Goal: Task Accomplishment & Management: Manage account settings

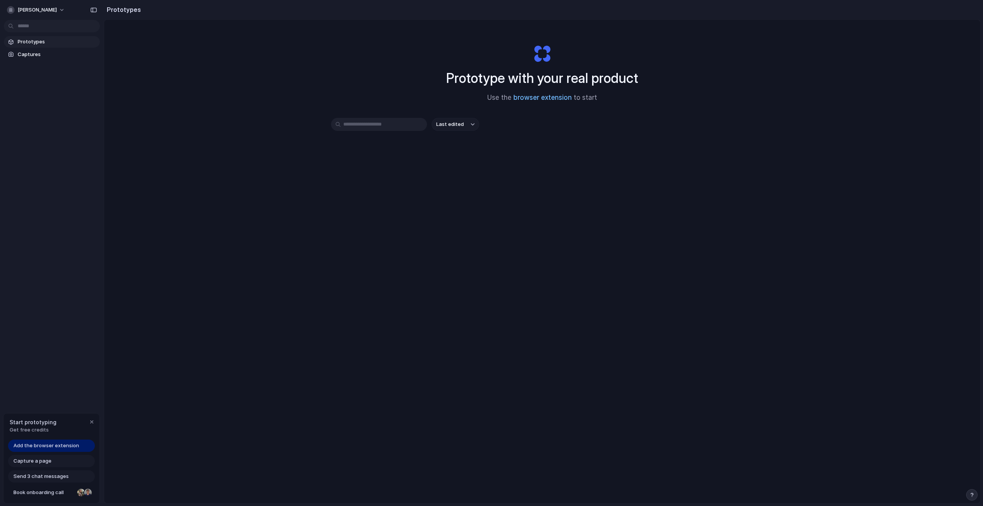
click at [539, 97] on link "browser extension" at bounding box center [543, 98] width 58 height 8
click at [51, 51] on span "Captures" at bounding box center [57, 55] width 79 height 8
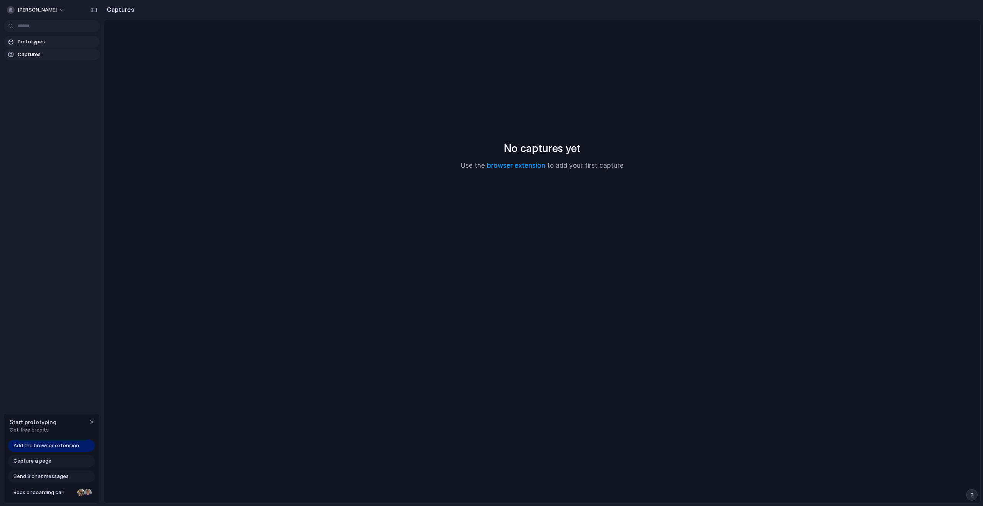
click at [52, 42] on span "Prototypes" at bounding box center [57, 42] width 79 height 8
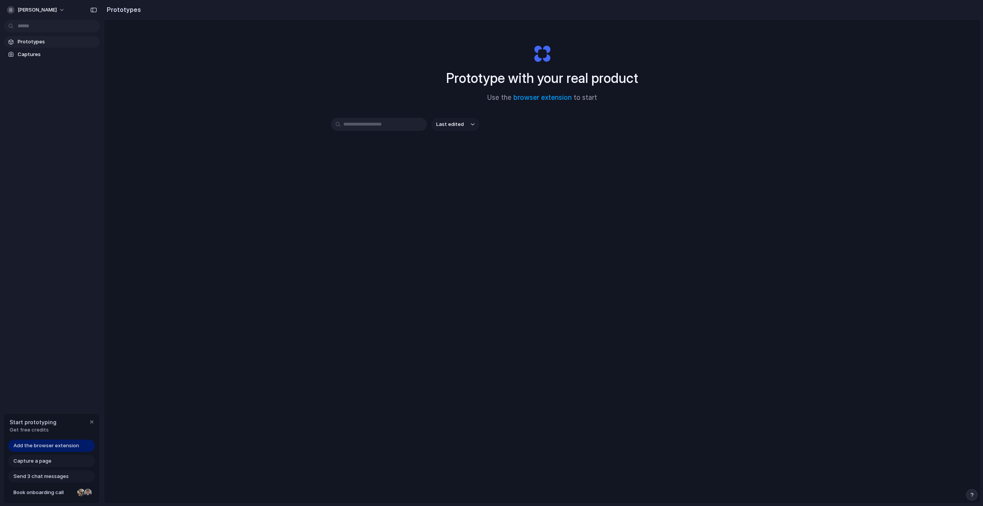
click at [40, 479] on span "Send 3 chat messages" at bounding box center [40, 477] width 55 height 8
drag, startPoint x: 38, startPoint y: 493, endPoint x: 64, endPoint y: 430, distance: 68.1
click at [50, 430] on div "Start prototyping Get free credits Add the browser extension Capture a page Sen…" at bounding box center [51, 458] width 97 height 91
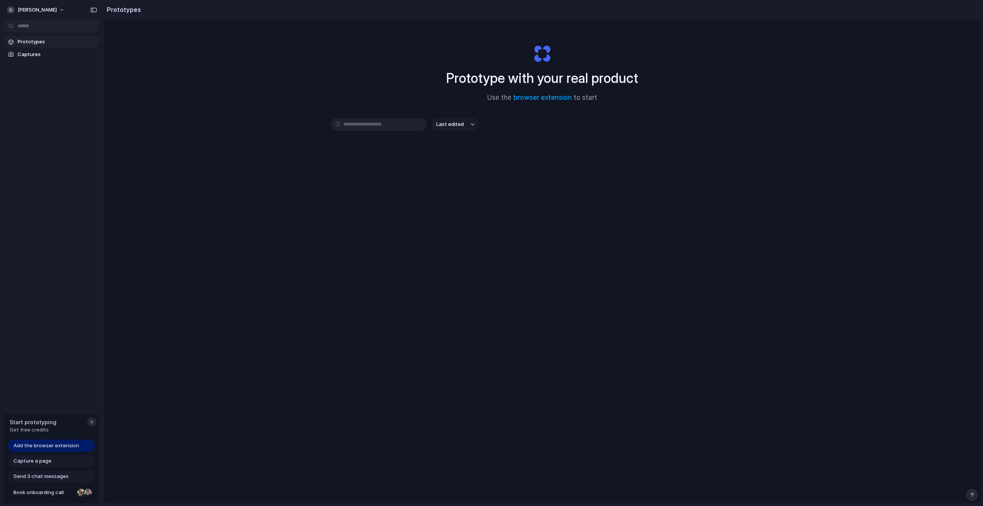
click at [94, 423] on div "button" at bounding box center [92, 422] width 6 height 6
click at [515, 239] on div "Prototype with your real product Use the browser extension to start Last edited" at bounding box center [542, 282] width 877 height 525
click at [66, 7] on button "[PERSON_NAME]" at bounding box center [36, 10] width 65 height 12
click at [65, 10] on div "Settings Invite members Change theme Sign out" at bounding box center [491, 253] width 983 height 506
click at [65, 10] on button "[PERSON_NAME]" at bounding box center [36, 10] width 65 height 12
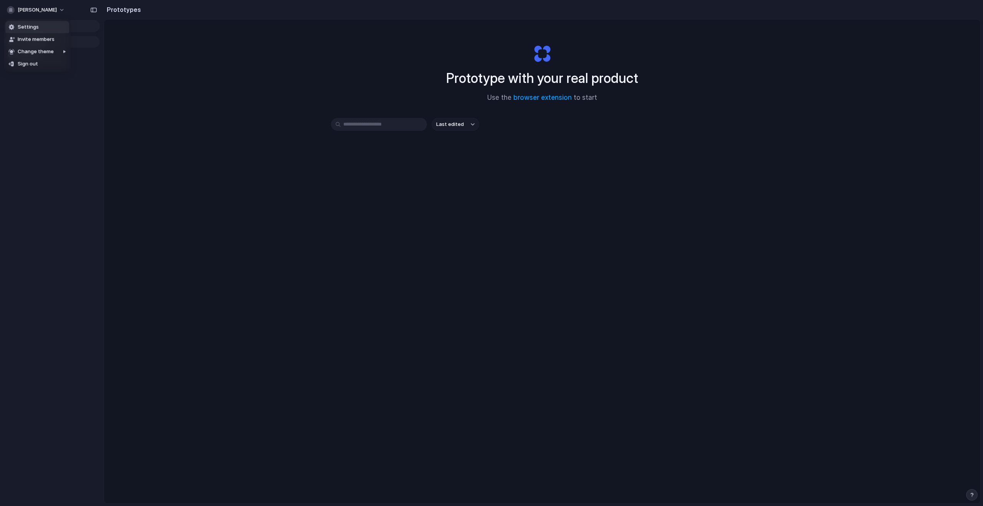
click at [47, 31] on li "Settings" at bounding box center [37, 27] width 64 height 12
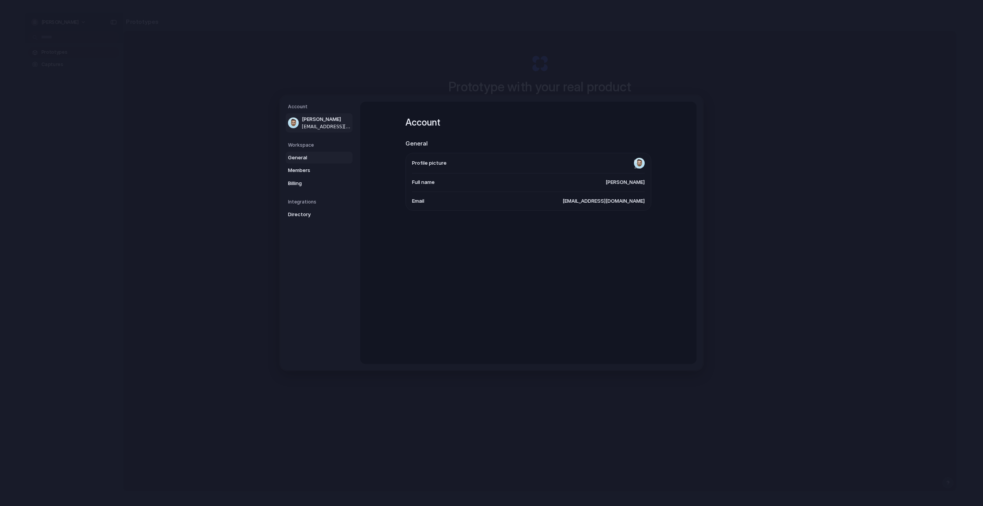
click at [327, 159] on span "General" at bounding box center [312, 158] width 49 height 8
click at [317, 174] on link "Members" at bounding box center [319, 170] width 67 height 12
click at [320, 157] on span "General" at bounding box center [312, 158] width 49 height 8
click at [484, 195] on li "Data region United States" at bounding box center [528, 199] width 233 height 18
drag, startPoint x: 604, startPoint y: 208, endPoint x: 453, endPoint y: 201, distance: 151.5
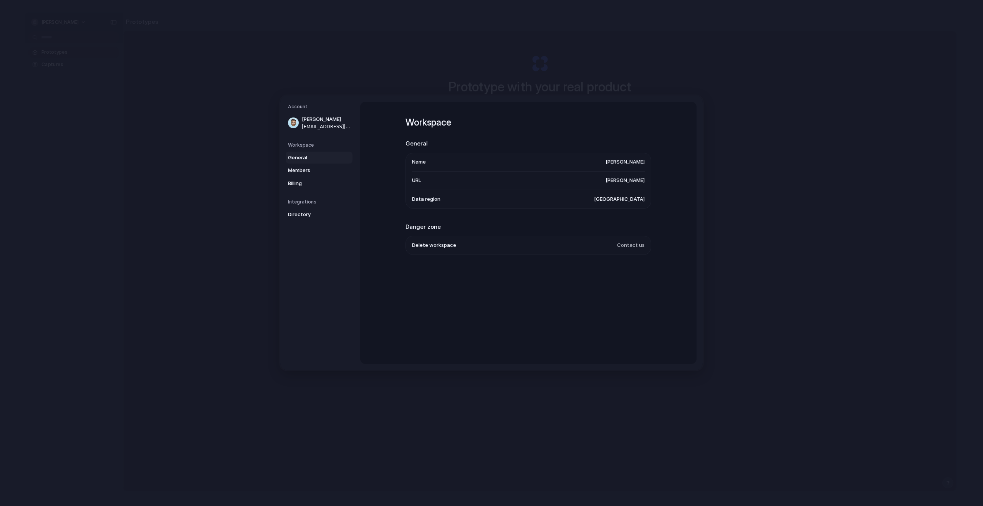
click at [603, 207] on li "Data region United States" at bounding box center [528, 199] width 233 height 18
click at [317, 212] on span "Directory" at bounding box center [312, 215] width 49 height 8
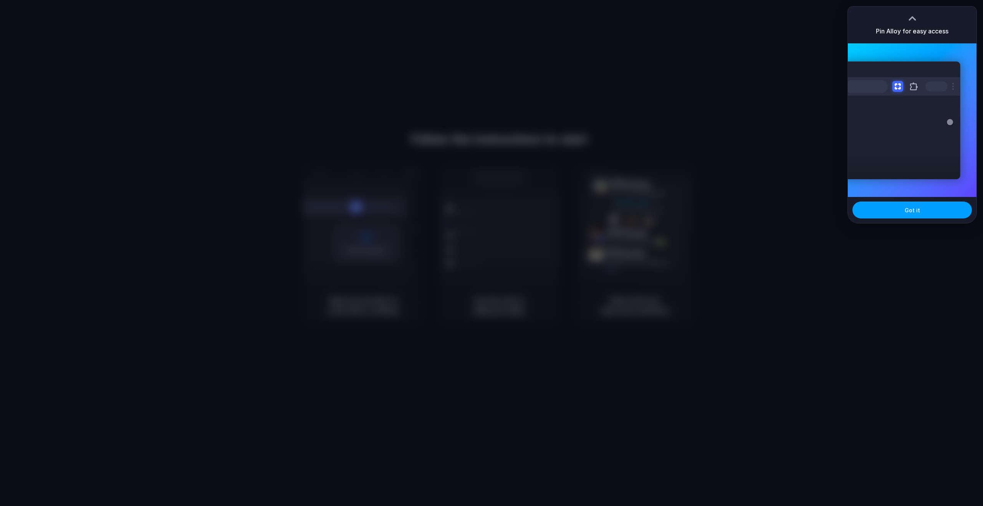
click at [898, 215] on button "Got it" at bounding box center [912, 210] width 119 height 17
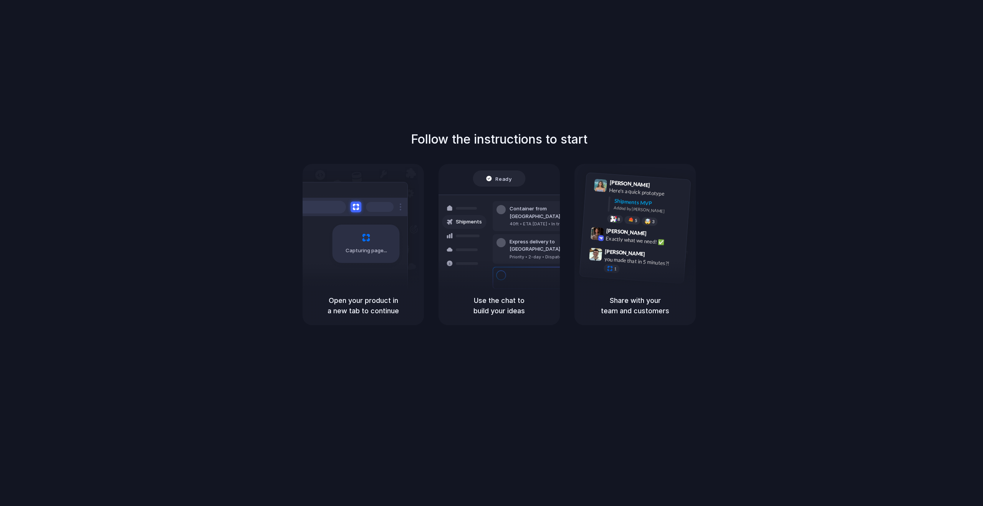
click at [759, 235] on div "Follow the instructions to start Capturing page Open your product in a new tab …" at bounding box center [499, 227] width 983 height 195
click at [492, 253] on div at bounding box center [492, 253] width 0 height 0
click at [846, 42] on div "Follow the instructions to start Capturing page Open your product in a new tab …" at bounding box center [499, 261] width 999 height 522
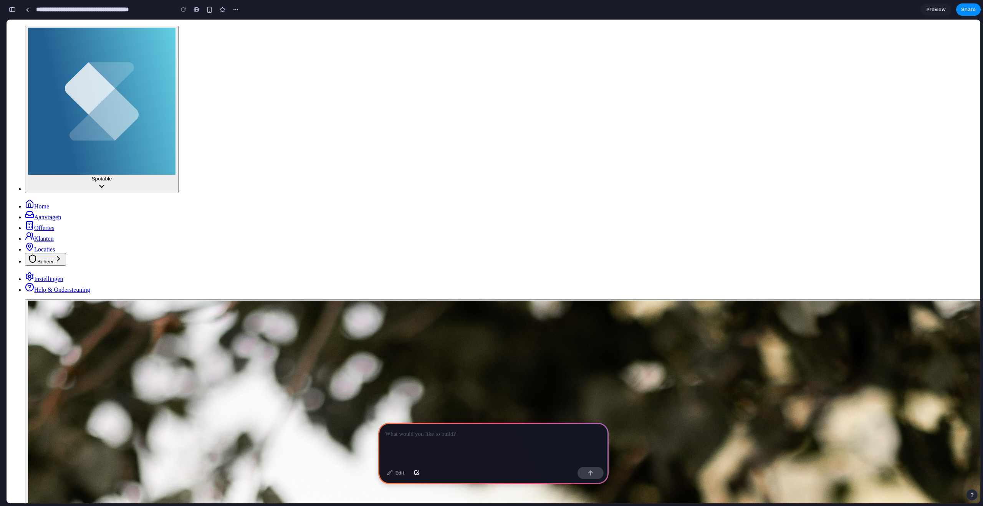
click at [461, 436] on div at bounding box center [493, 443] width 231 height 41
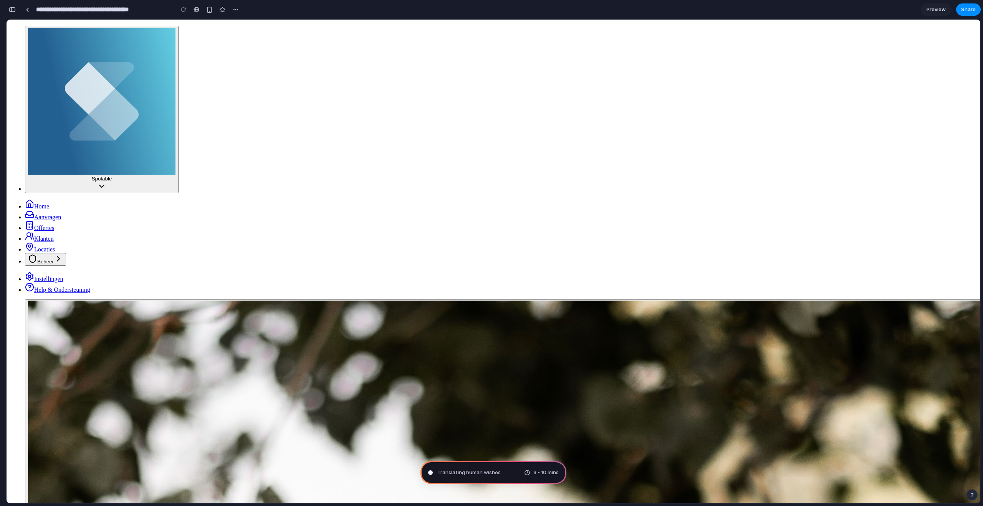
click at [32, 203] on link "Home" at bounding box center [37, 206] width 24 height 7
click at [41, 225] on span "Offertes" at bounding box center [44, 228] width 20 height 7
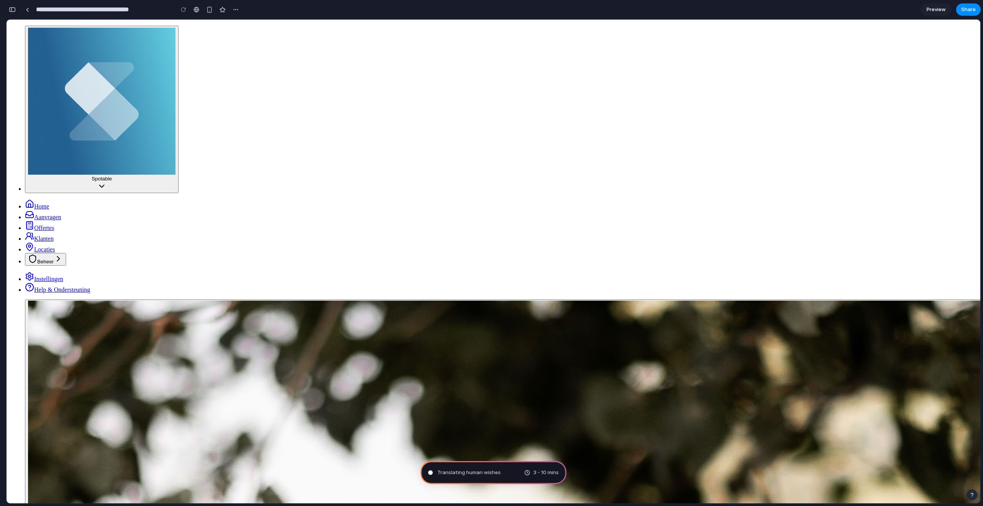
click at [46, 199] on ul "Home Aanvragen Offertes Klanten Locaties Beheer" at bounding box center [494, 232] width 968 height 66
drag, startPoint x: 44, startPoint y: 129, endPoint x: 44, endPoint y: 134, distance: 5.4
click at [44, 246] on link "Locaties" at bounding box center [40, 249] width 30 height 7
click at [44, 199] on div "Home Aanvragen Offertes Klanten Locaties Beheer" at bounding box center [494, 232] width 968 height 66
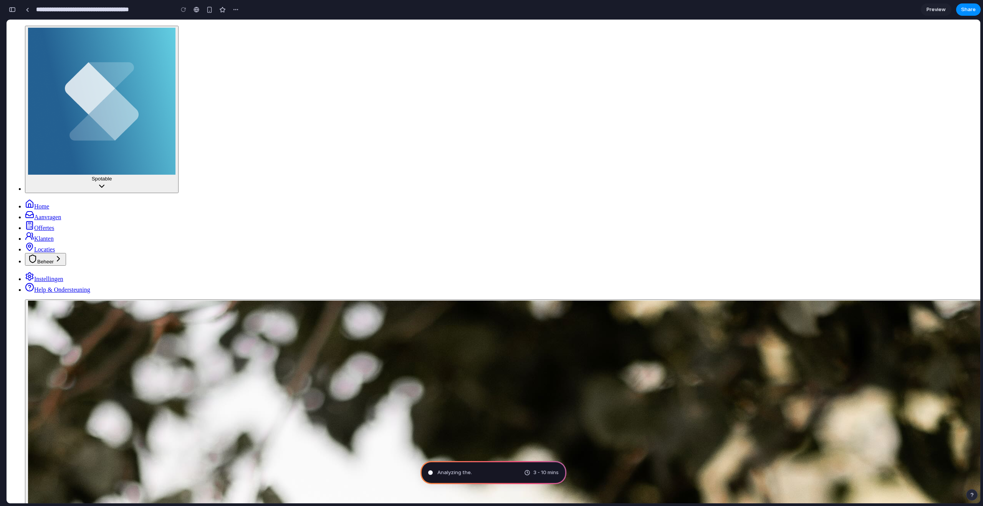
type input "**********"
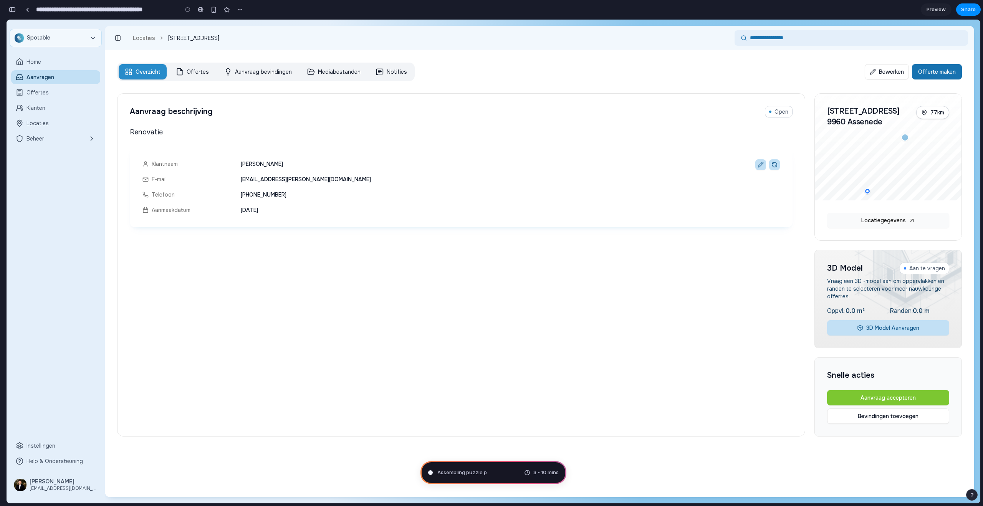
scroll to position [163, 0]
click at [213, 7] on div "button" at bounding box center [214, 10] width 7 height 7
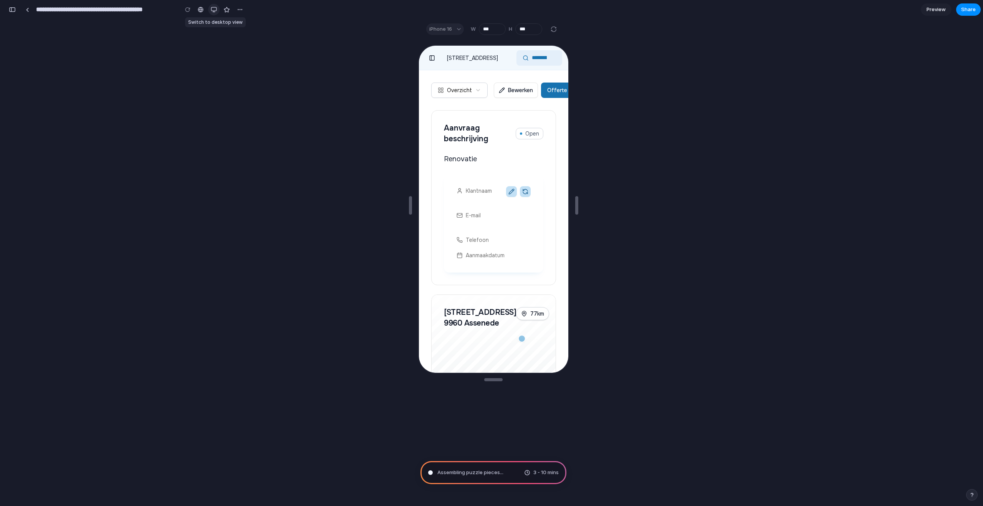
click at [213, 7] on div "button" at bounding box center [214, 10] width 6 height 6
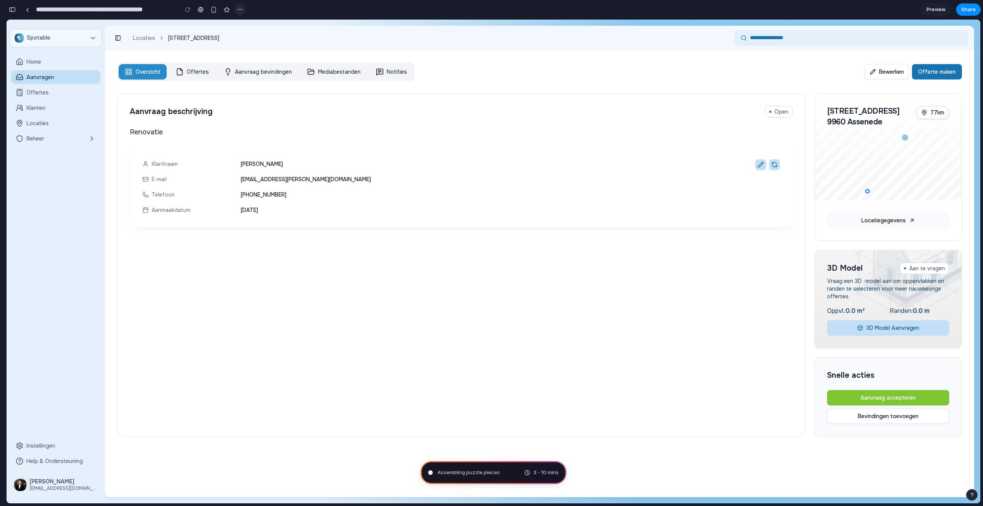
click at [236, 8] on button "button" at bounding box center [240, 10] width 12 height 12
click at [236, 8] on div "Duplicate Delete" at bounding box center [491, 253] width 983 height 506
click at [15, 12] on button "button" at bounding box center [12, 9] width 12 height 12
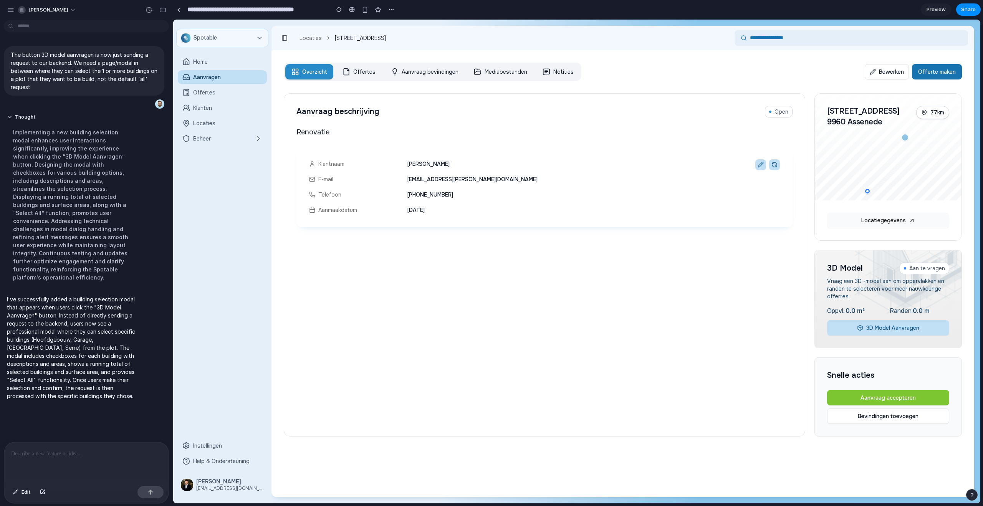
click at [864, 330] on button "3D Model Aanvragen" at bounding box center [889, 327] width 122 height 15
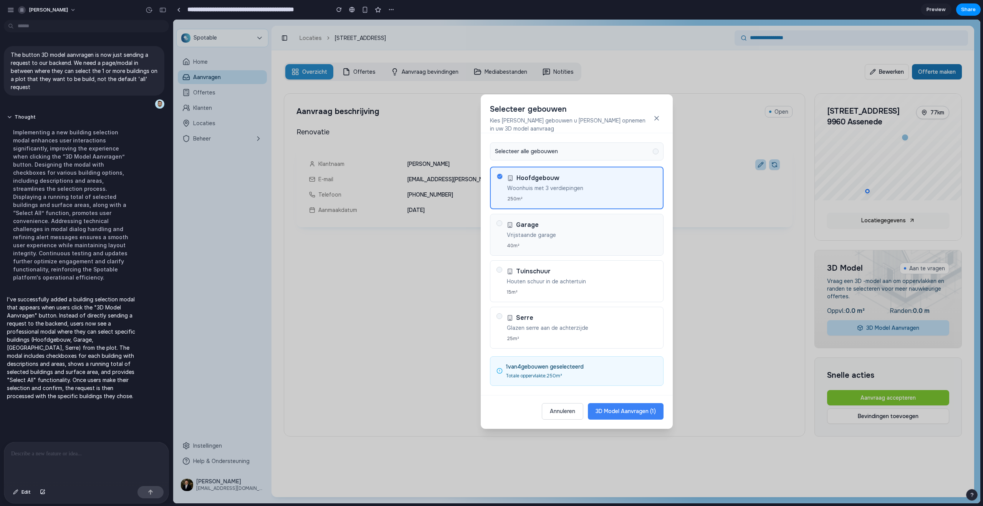
click at [578, 234] on p "Vrijstaande garage" at bounding box center [582, 235] width 150 height 8
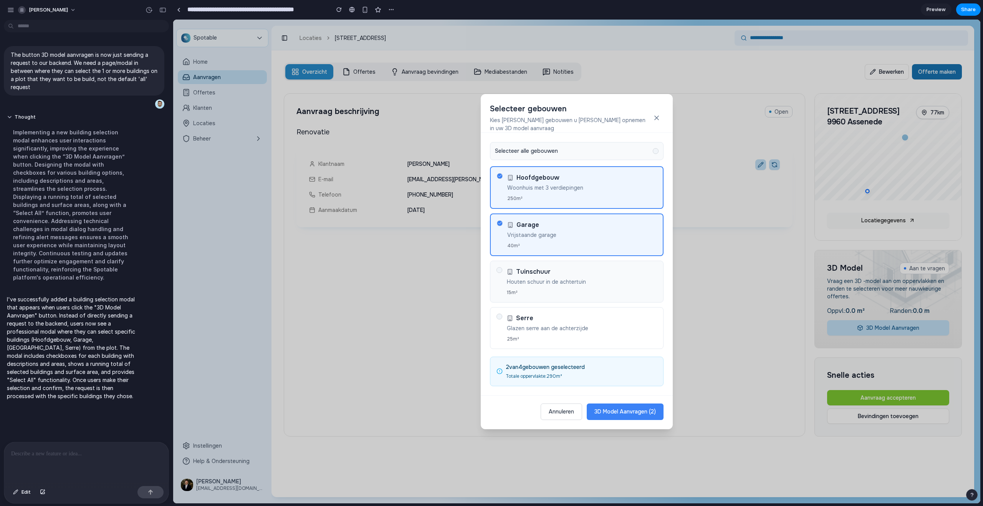
click at [590, 272] on div "Tuinschuur Houten schuur in de achtertuin 15 m²" at bounding box center [582, 281] width 150 height 29
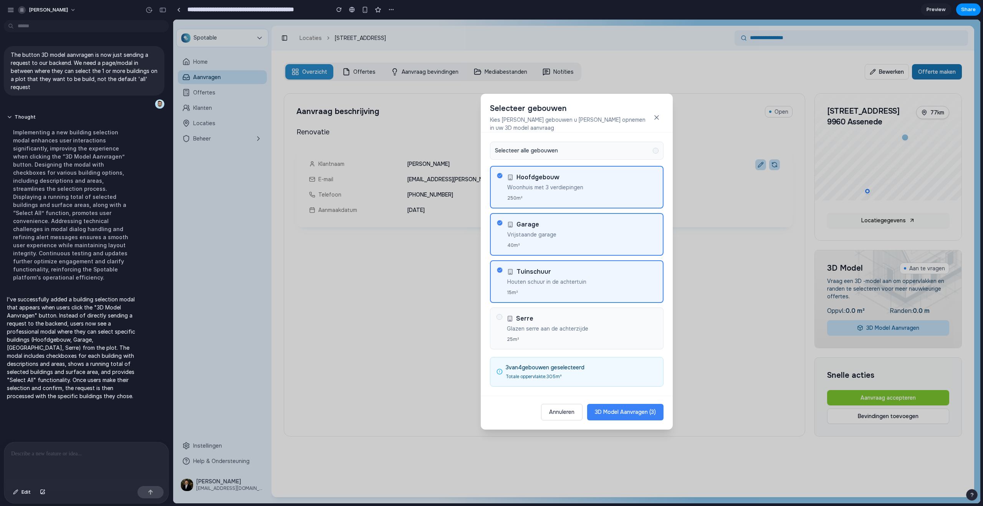
click at [593, 325] on p "Glazen serre aan de achterzijde" at bounding box center [582, 329] width 150 height 8
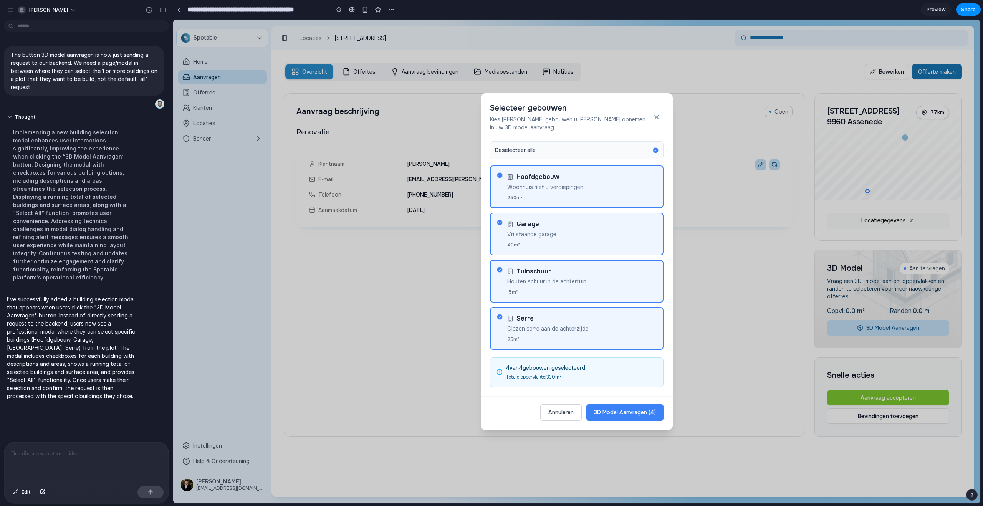
click at [587, 325] on p "Glazen serre aan de achterzijde" at bounding box center [581, 329] width 149 height 8
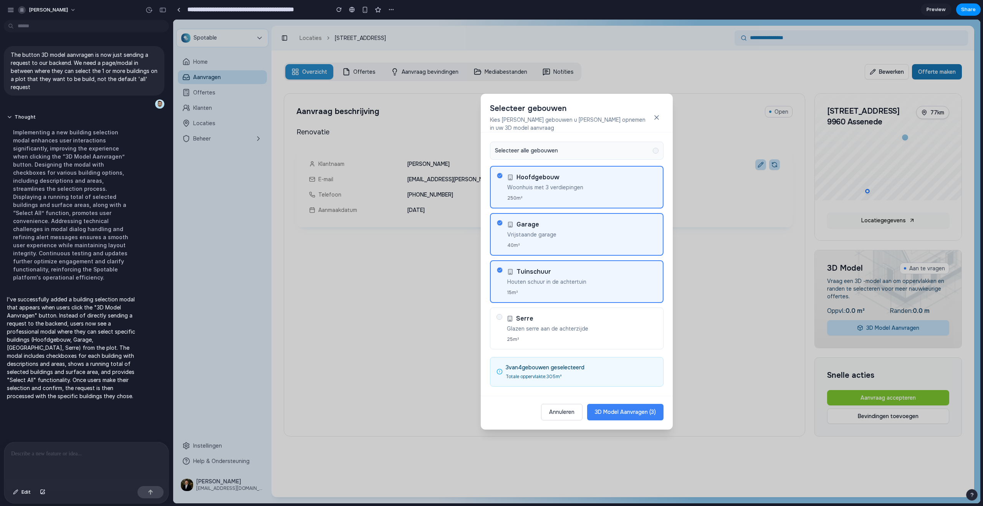
click at [590, 289] on div "15 m²" at bounding box center [581, 292] width 149 height 7
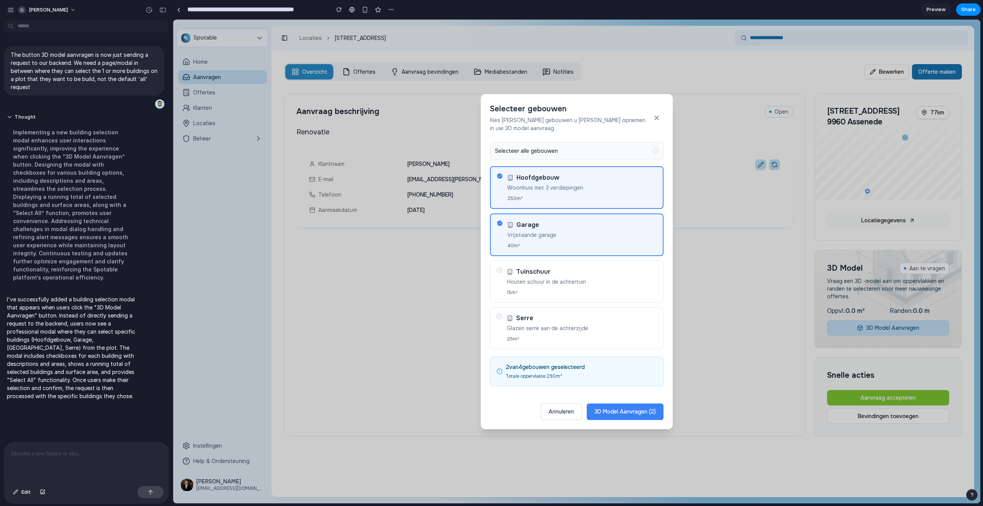
click at [589, 242] on div "40 m²" at bounding box center [581, 245] width 149 height 7
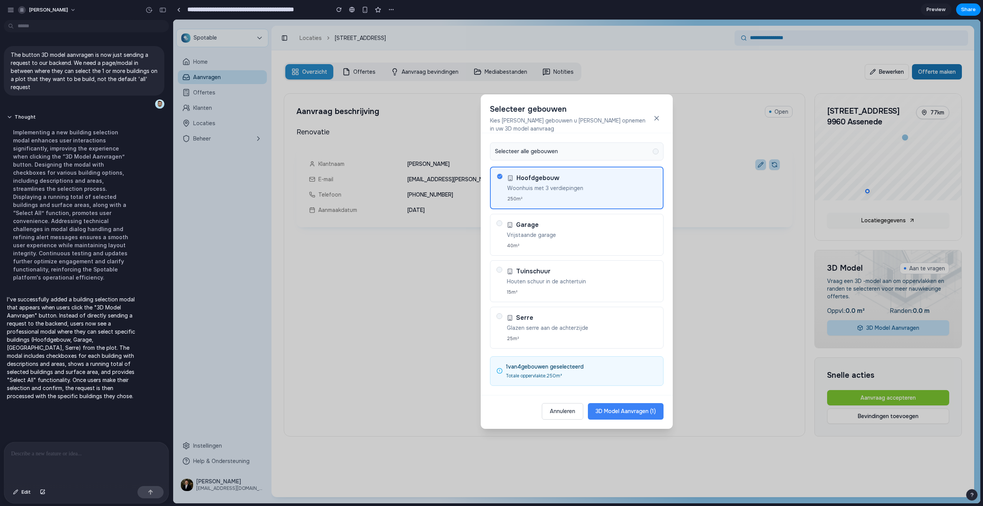
click at [581, 177] on div "Hoofdgebouw" at bounding box center [581, 178] width 149 height 9
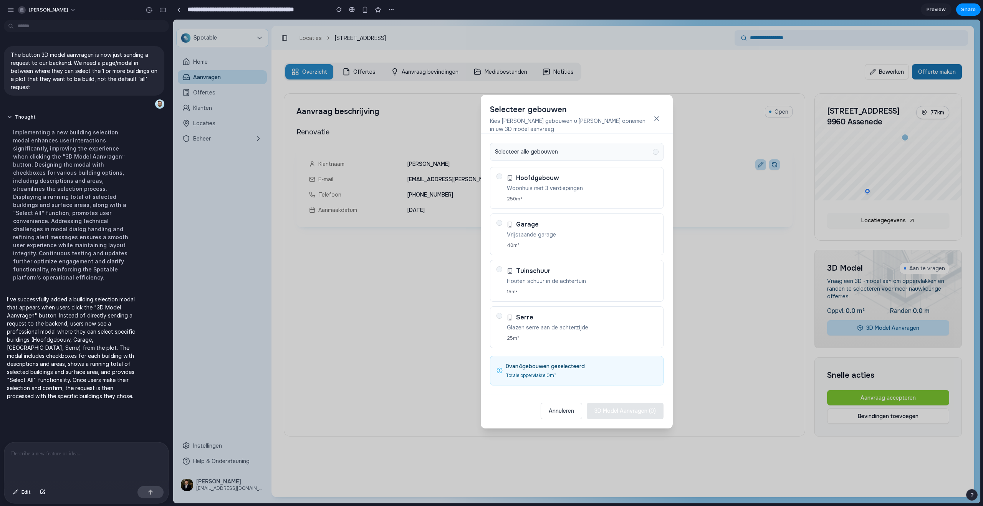
click at [594, 152] on div "Selecteer alle gebouwen" at bounding box center [577, 152] width 174 height 18
click at [582, 145] on div "Selecteer alle gebouwen" at bounding box center [577, 152] width 174 height 18
click at [657, 149] on div at bounding box center [656, 152] width 6 height 6
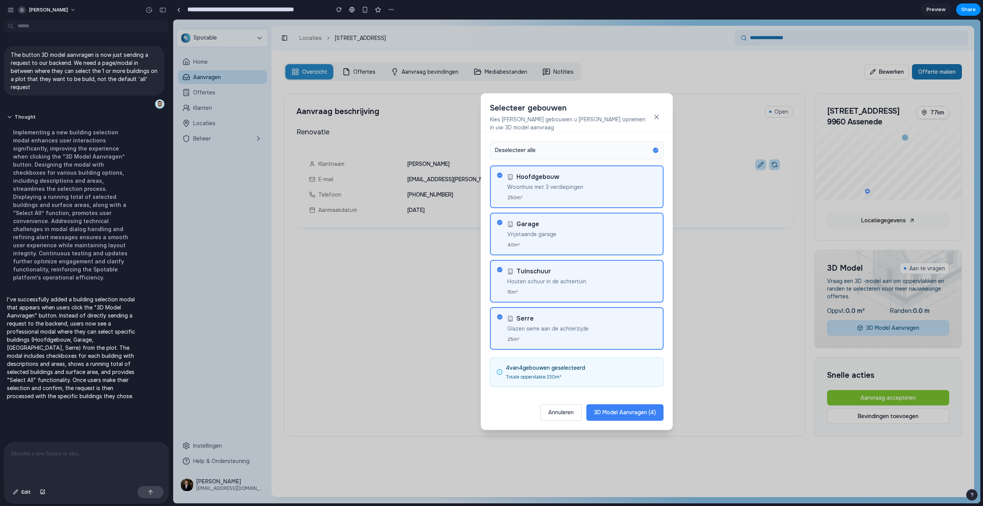
click at [630, 409] on button "3D Model Aanvragen ( 4 )" at bounding box center [625, 413] width 77 height 17
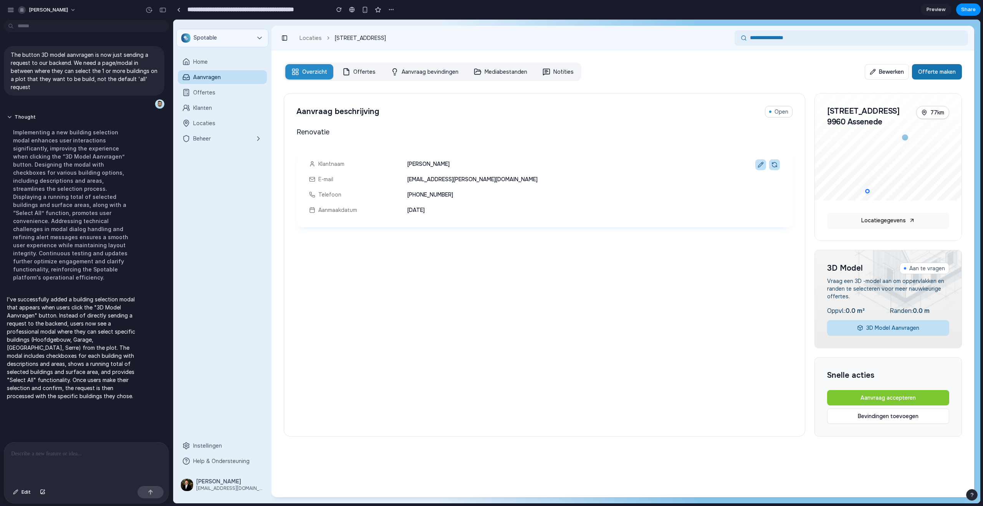
click at [886, 327] on button "3D Model Aanvragen" at bounding box center [889, 327] width 122 height 15
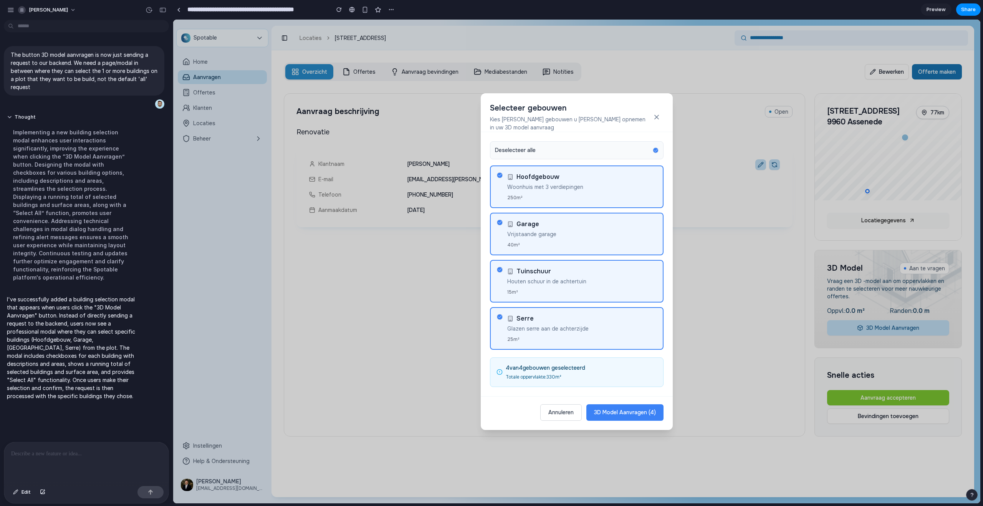
click at [655, 148] on div at bounding box center [655, 150] width 5 height 5
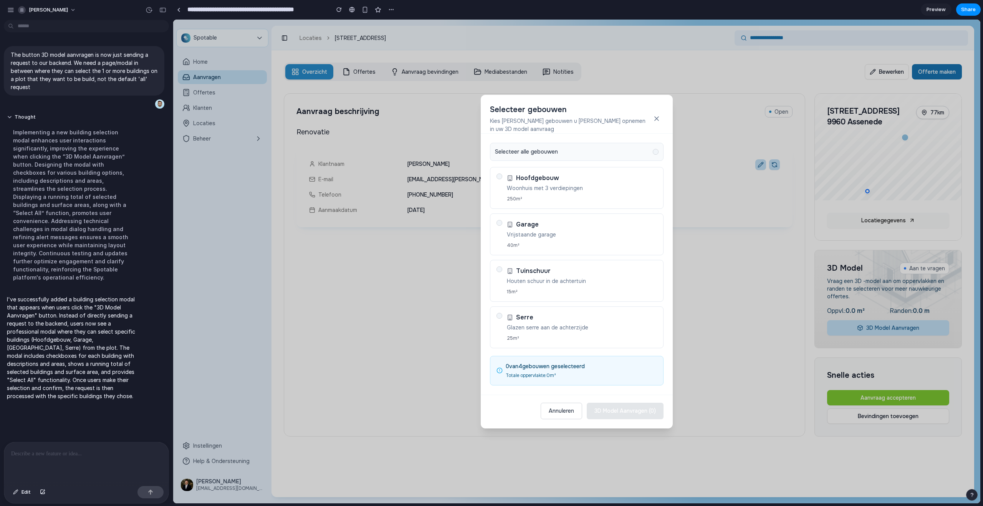
click at [92, 449] on p at bounding box center [86, 453] width 151 height 9
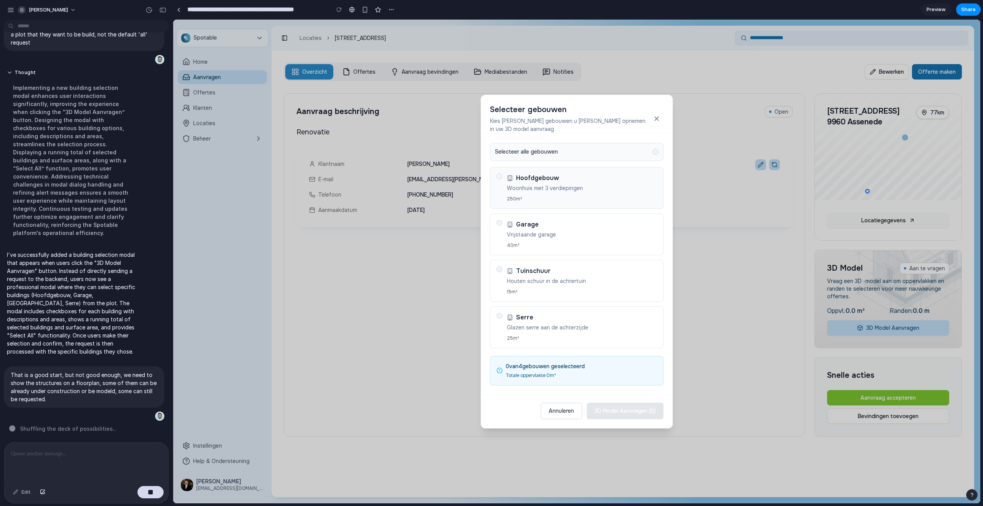
click at [576, 184] on p "Woonhuis met 3 verdiepingen" at bounding box center [582, 188] width 150 height 8
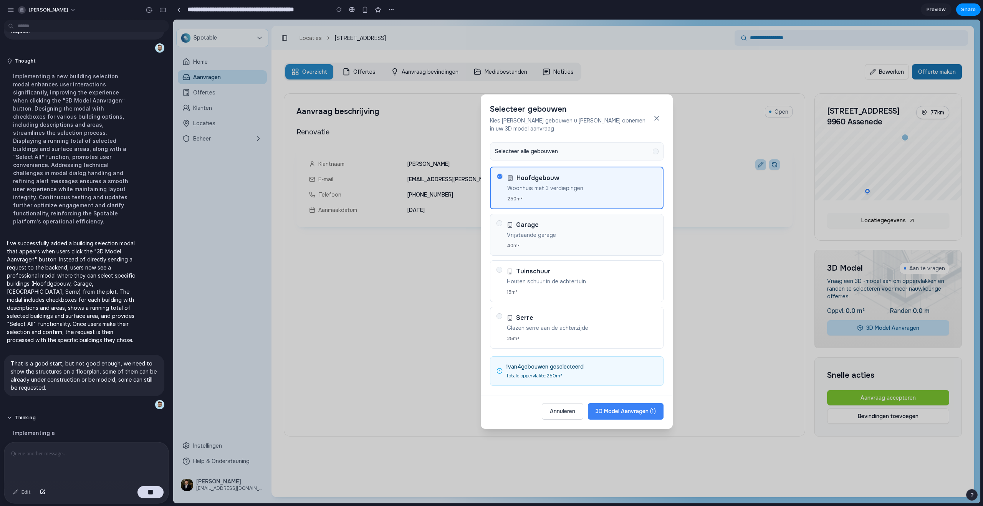
scroll to position [0, 0]
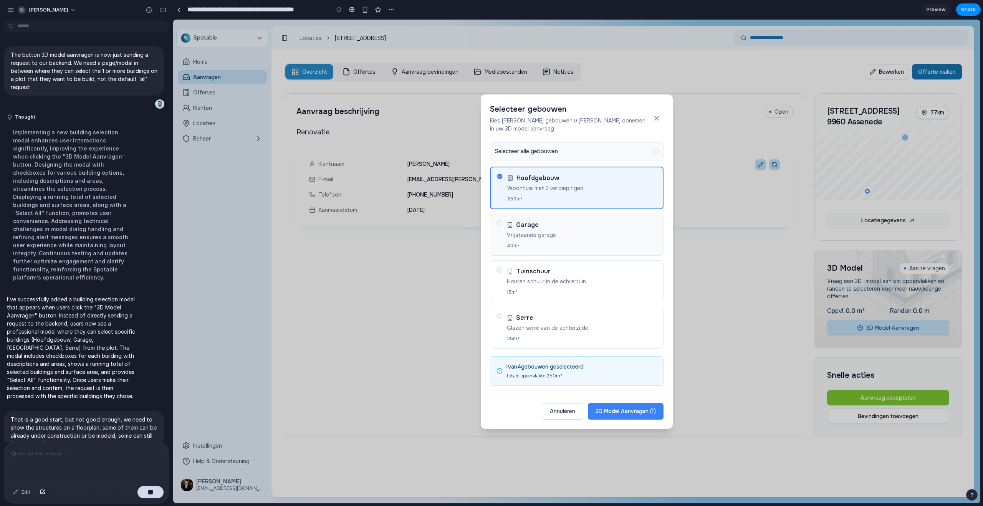
click at [584, 242] on div "40 m²" at bounding box center [582, 245] width 150 height 7
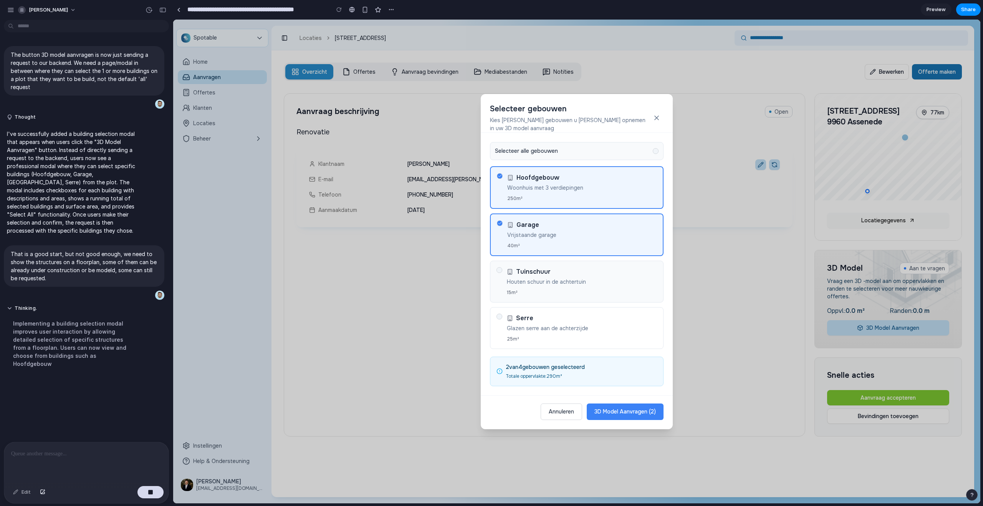
click at [584, 278] on p "Houten schuur in de achtertuin" at bounding box center [582, 282] width 150 height 8
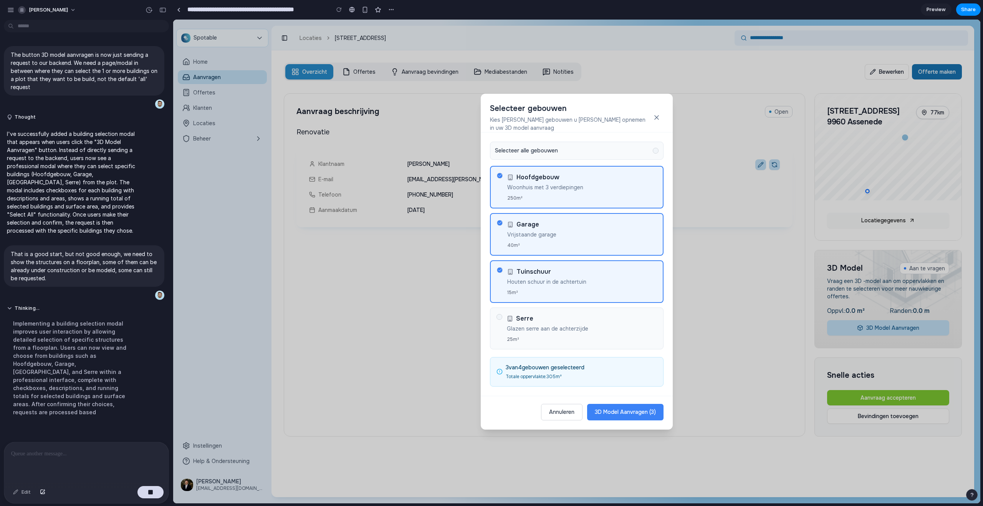
click at [584, 318] on div "Serre" at bounding box center [582, 318] width 150 height 9
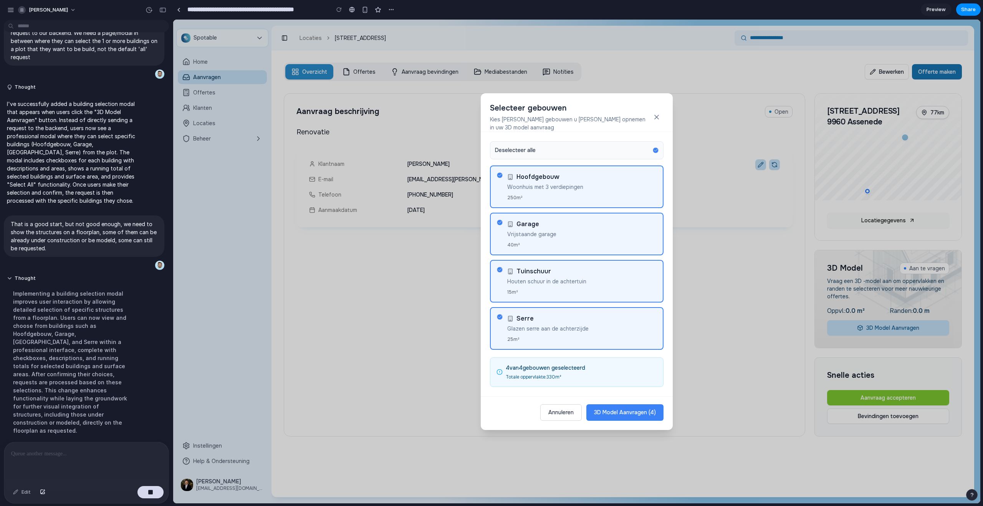
scroll to position [55, 0]
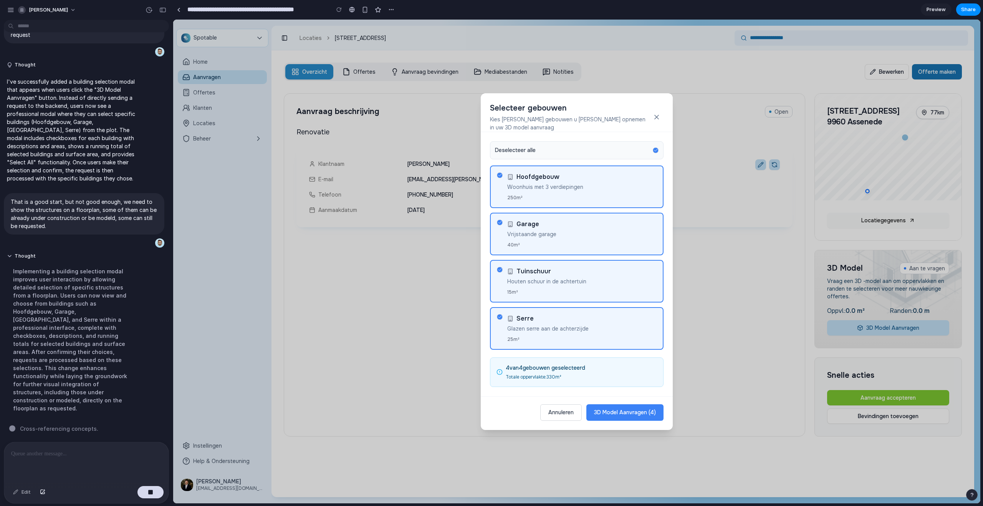
click at [618, 172] on div "Hoofdgebouw" at bounding box center [581, 176] width 149 height 9
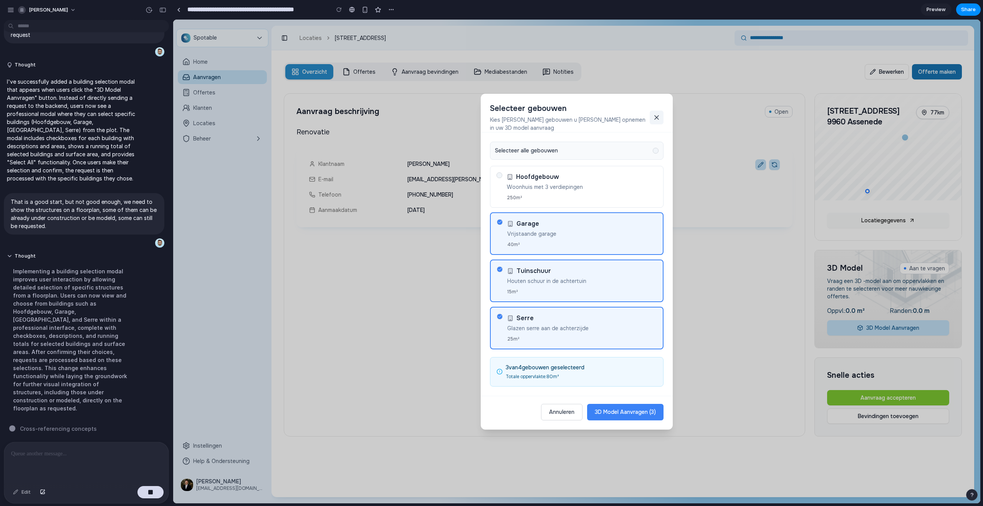
click at [660, 116] on icon at bounding box center [657, 118] width 8 height 8
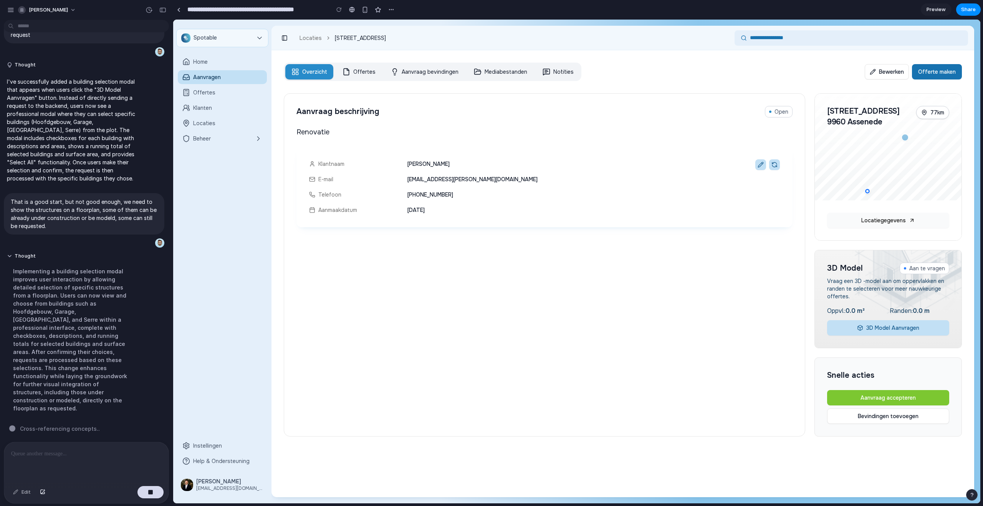
click at [702, 268] on div "Renovatie Klantnaam Jan De Smet E-mail jan@desmet.be Telefoon +32494578174 Aanm…" at bounding box center [545, 275] width 496 height 297
click at [893, 329] on button "3D Model Aanvragen" at bounding box center [889, 327] width 122 height 15
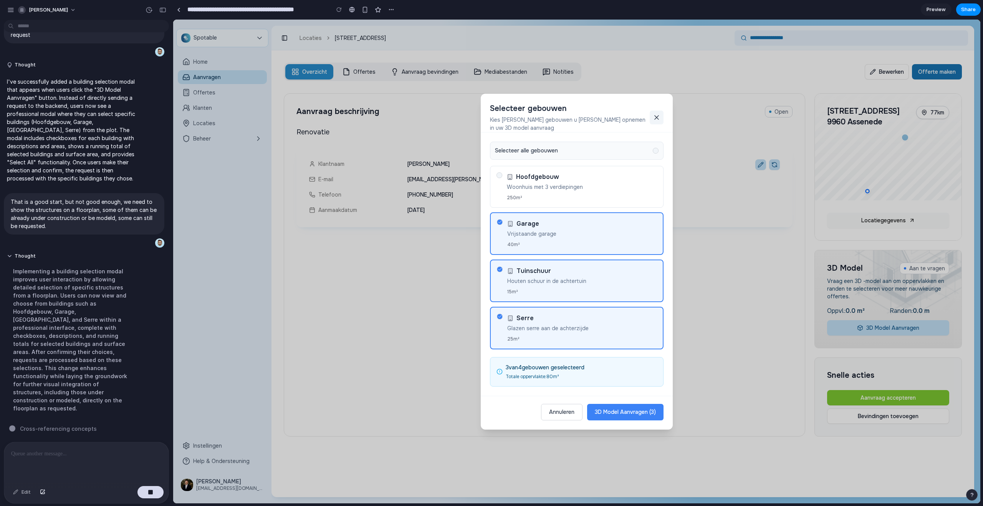
click at [655, 109] on div "Selecteer gebouwen Kies welke gebouwen u wilt opnemen in uw 3D model aanvraag" at bounding box center [577, 113] width 192 height 39
click at [656, 112] on button at bounding box center [657, 118] width 14 height 14
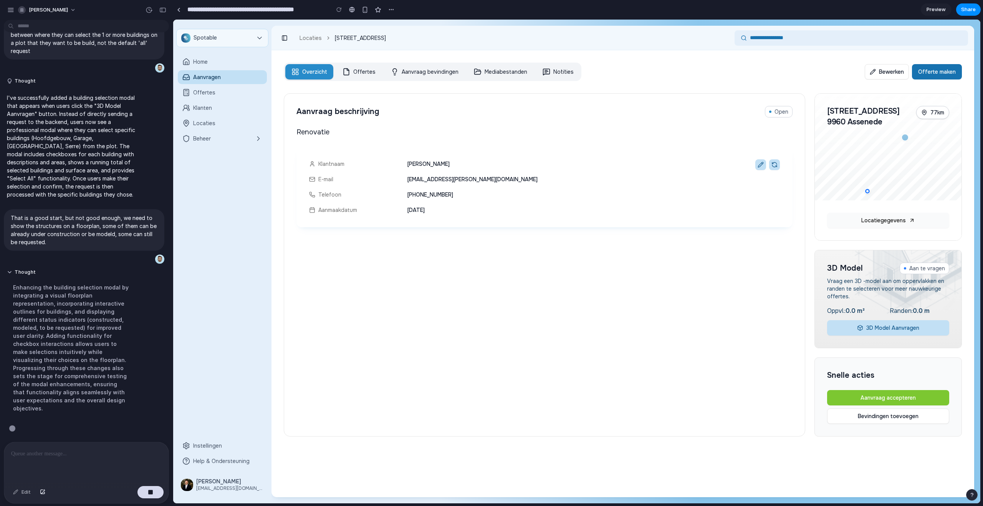
scroll to position [39, 0]
click at [500, 208] on div "Aanmaakdatum 24 september 2025" at bounding box center [544, 210] width 471 height 9
click at [854, 336] on div "3D Model Aan te vragen Vraag een 3D -model aan om oppervlakken en randen te sel…" at bounding box center [888, 299] width 147 height 98
click at [857, 332] on button "3D Model Aanvragen" at bounding box center [889, 327] width 122 height 15
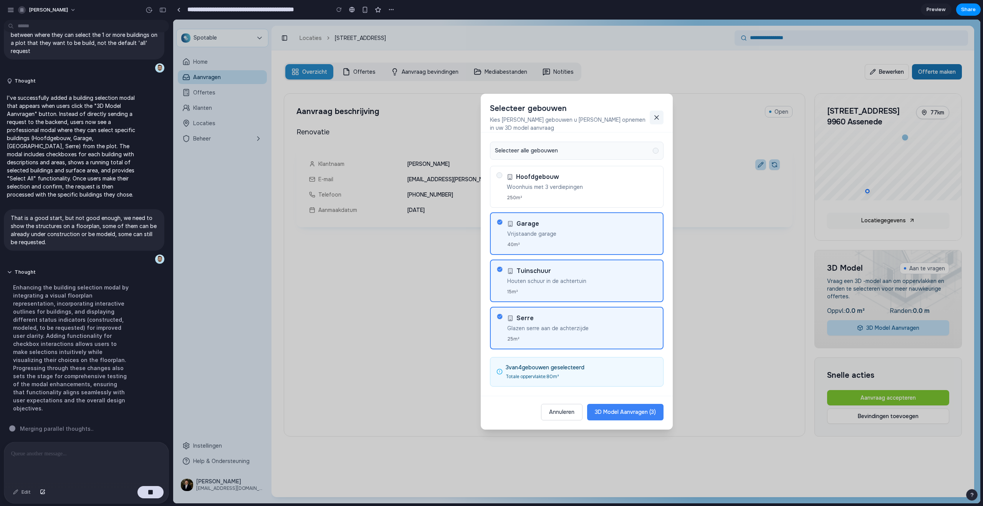
click at [653, 119] on icon at bounding box center [657, 118] width 8 height 8
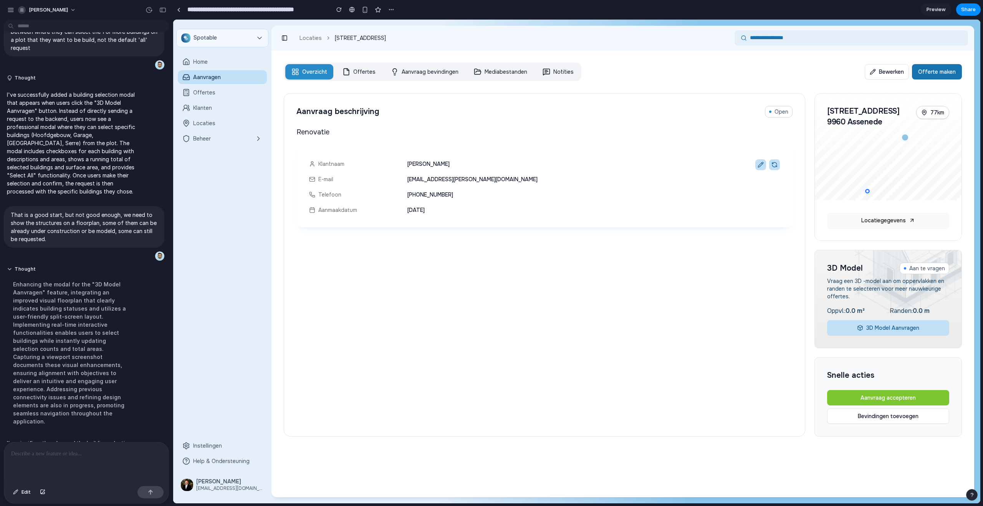
scroll to position [168, 0]
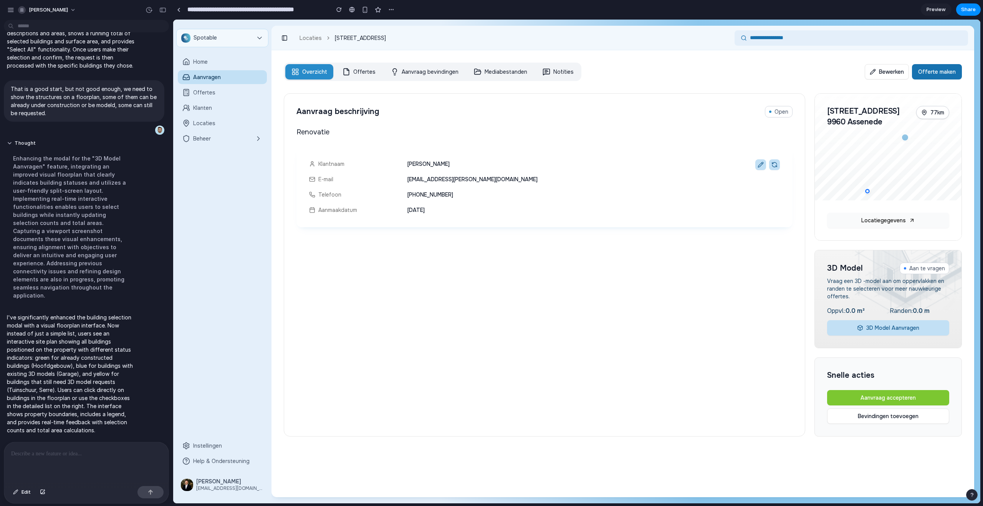
click at [64, 338] on p "I've significantly enhanced the building selection modal with a visual floorpla…" at bounding box center [71, 373] width 128 height 121
click at [461, 302] on div "Renovatie Klantnaam Jan De Smet E-mail jan@desmet.be Telefoon +32494578174 Aanm…" at bounding box center [545, 275] width 496 height 297
click at [837, 323] on button "3D Model Aanvragen" at bounding box center [889, 327] width 122 height 15
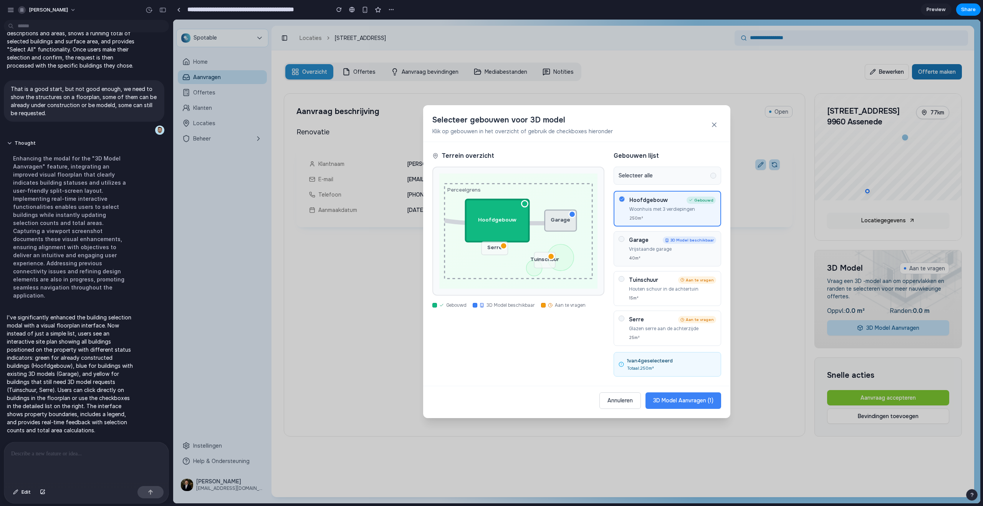
click at [656, 254] on div "Garage 3D Model beschikbaar Vrijstaande garage 40 m²" at bounding box center [672, 248] width 87 height 25
click at [669, 296] on div "15 m²" at bounding box center [672, 298] width 87 height 7
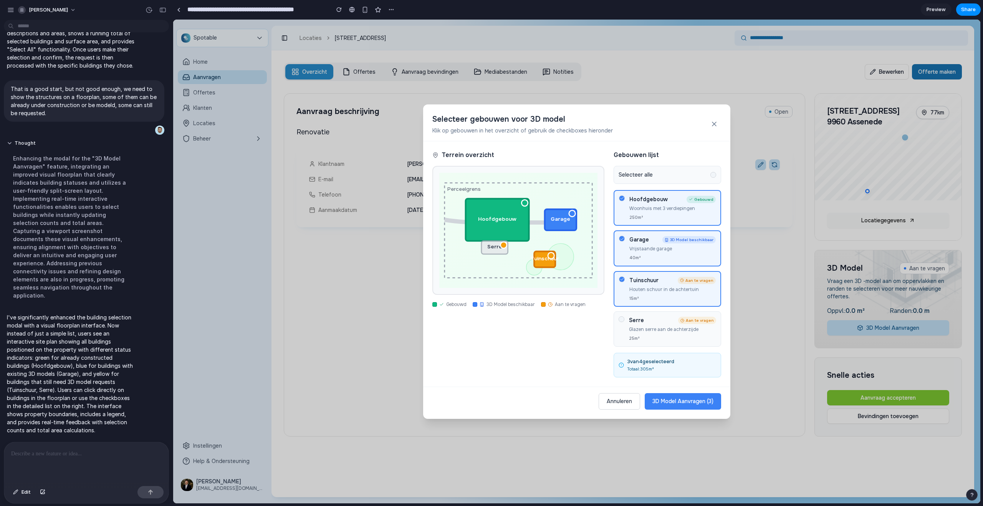
click at [674, 323] on h4 "Serre" at bounding box center [652, 321] width 47 height 8
click at [485, 213] on rect at bounding box center [497, 219] width 63 height 42
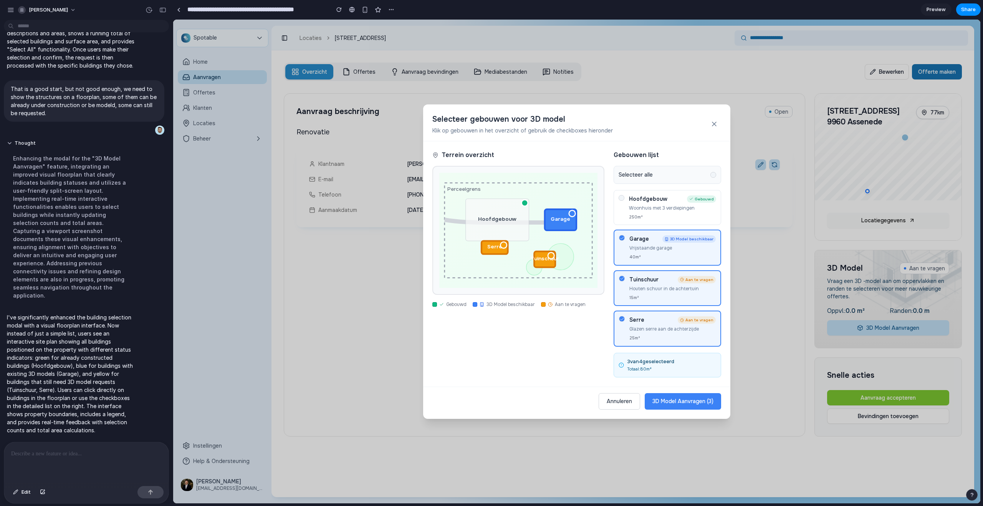
click at [564, 226] on rect at bounding box center [561, 219] width 32 height 21
click at [544, 257] on rect at bounding box center [544, 260] width 21 height 16
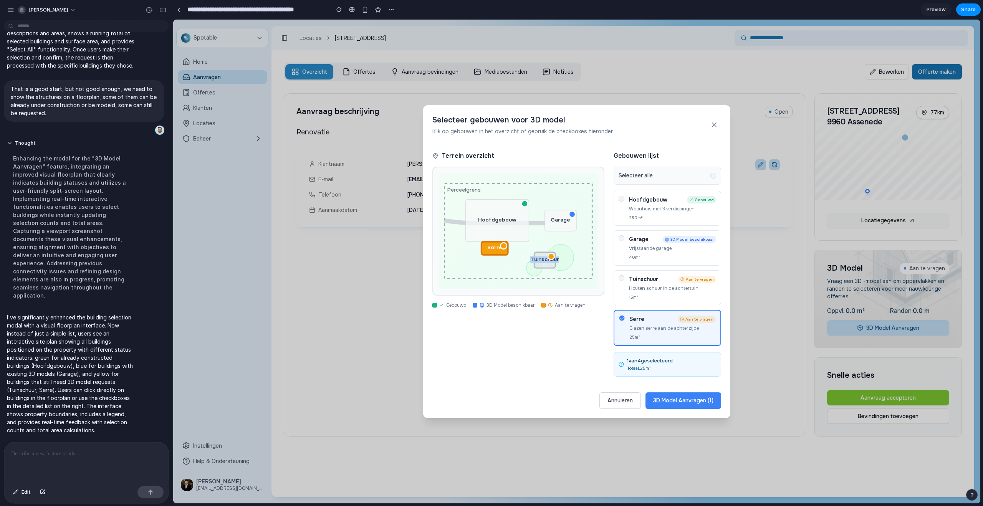
click at [544, 257] on rect at bounding box center [544, 260] width 21 height 16
click at [548, 220] on rect at bounding box center [561, 220] width 32 height 21
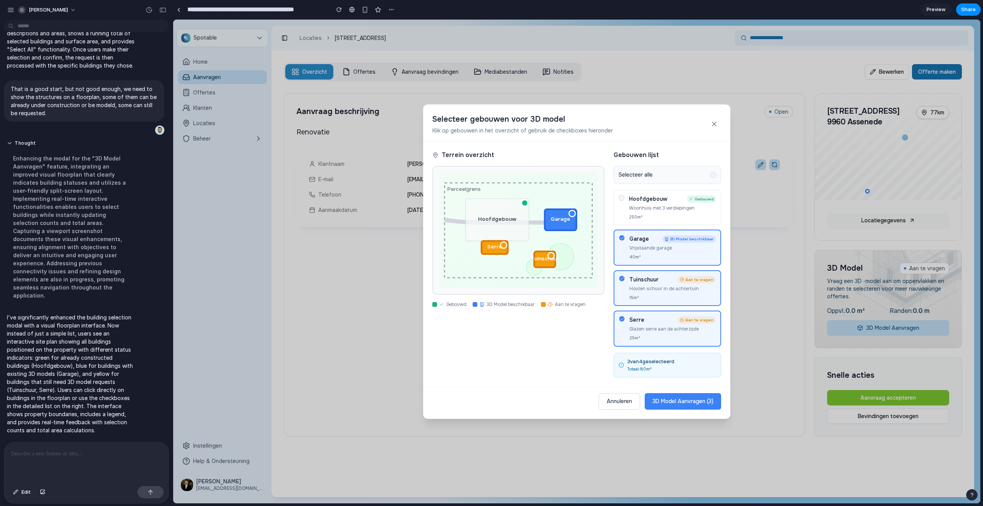
click at [491, 247] on rect at bounding box center [495, 247] width 27 height 13
click at [498, 255] on icon "Perceelgrens Hoofdgebouw Garage Tuinschuur Serre" at bounding box center [518, 230] width 158 height 115
click at [497, 251] on rect at bounding box center [495, 247] width 27 height 13
click at [493, 232] on rect at bounding box center [497, 220] width 63 height 42
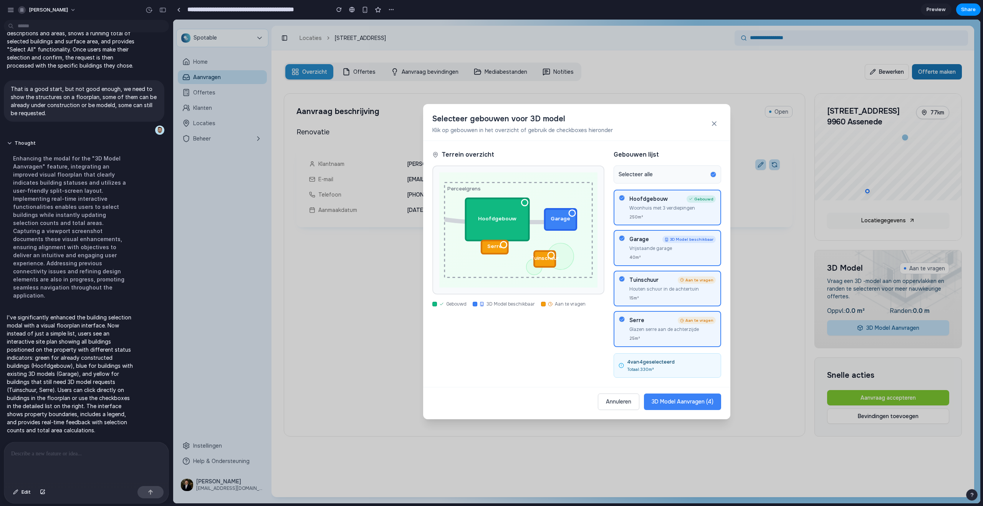
click at [495, 249] on rect at bounding box center [495, 246] width 27 height 13
click at [542, 258] on rect at bounding box center [544, 259] width 21 height 16
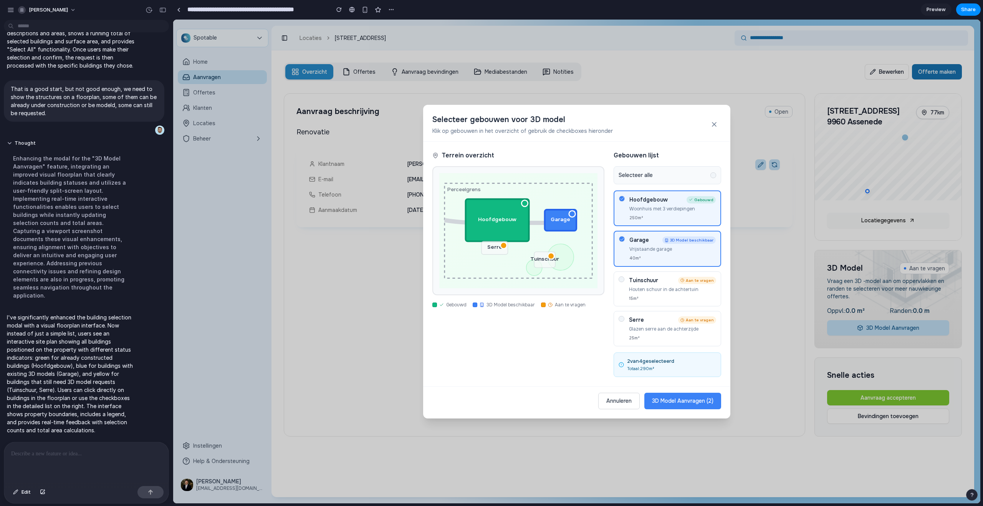
click at [551, 222] on rect at bounding box center [561, 220] width 32 height 21
click at [490, 230] on rect at bounding box center [497, 220] width 63 height 42
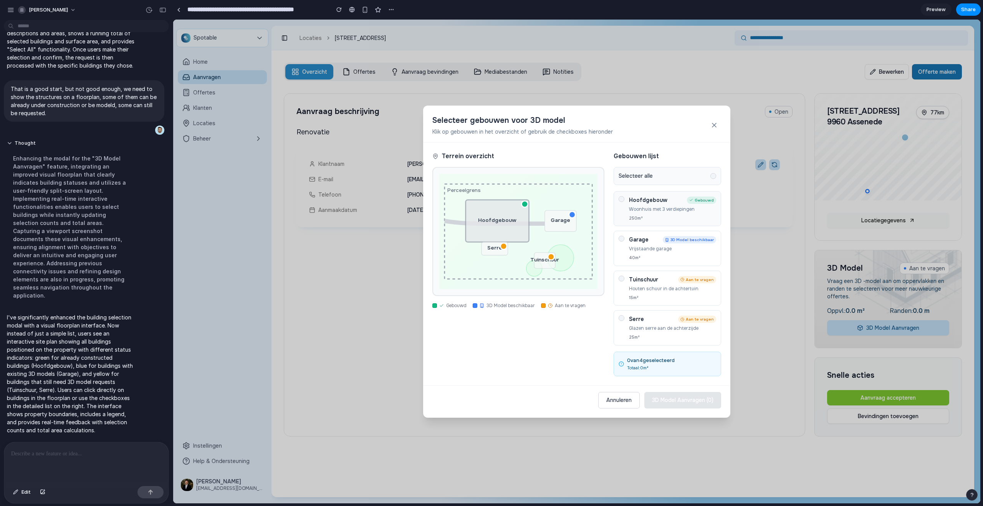
click at [692, 220] on div "250 m²" at bounding box center [672, 218] width 87 height 7
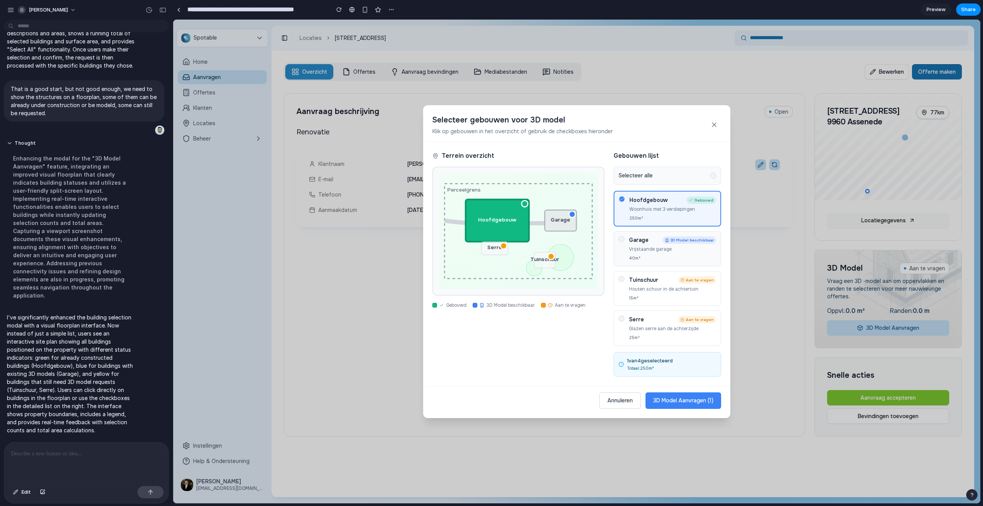
click at [685, 251] on p "Vrijstaande garage" at bounding box center [672, 249] width 87 height 7
click at [681, 181] on div "Selecteer alle" at bounding box center [668, 175] width 108 height 18
click at [681, 177] on div "Selecteer alle" at bounding box center [668, 175] width 108 height 18
click at [714, 175] on div at bounding box center [713, 174] width 5 height 5
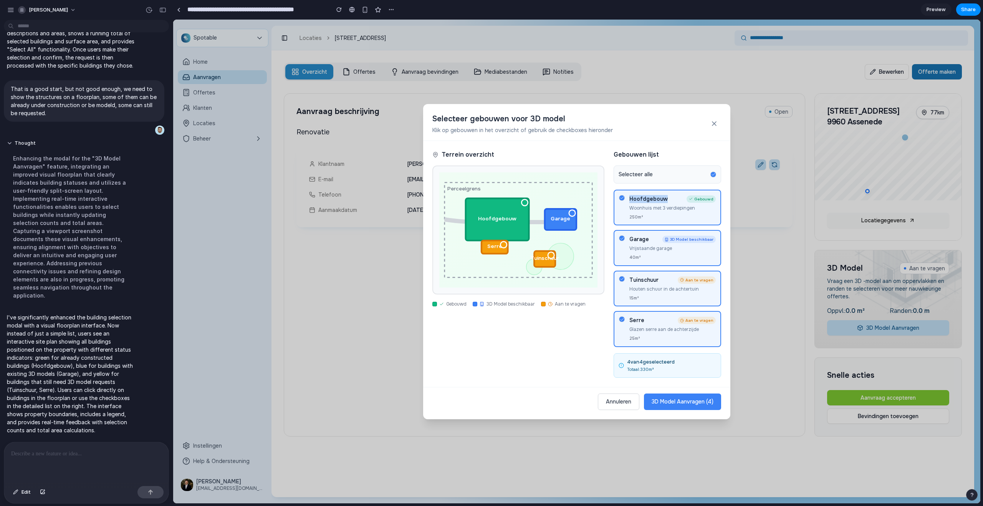
click at [714, 175] on icon at bounding box center [714, 174] width 4 height 4
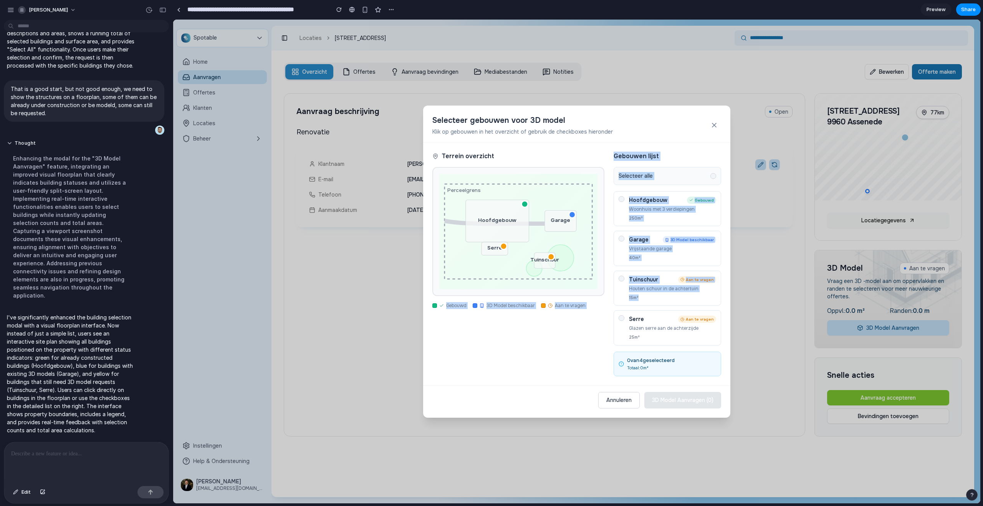
drag, startPoint x: 439, startPoint y: 305, endPoint x: 613, endPoint y: 312, distance: 174.6
click at [613, 312] on div "Terrein overzicht Perceelgrens Hoofdgebouw Garage Tuinschuur Serre Gebouwd 3D M…" at bounding box center [576, 264] width 307 height 243
click at [555, 320] on div "Terrein overzicht Perceelgrens Hoofdgebouw Garage Tuinschuur Serre Gebouwd 3D M…" at bounding box center [519, 264] width 172 height 225
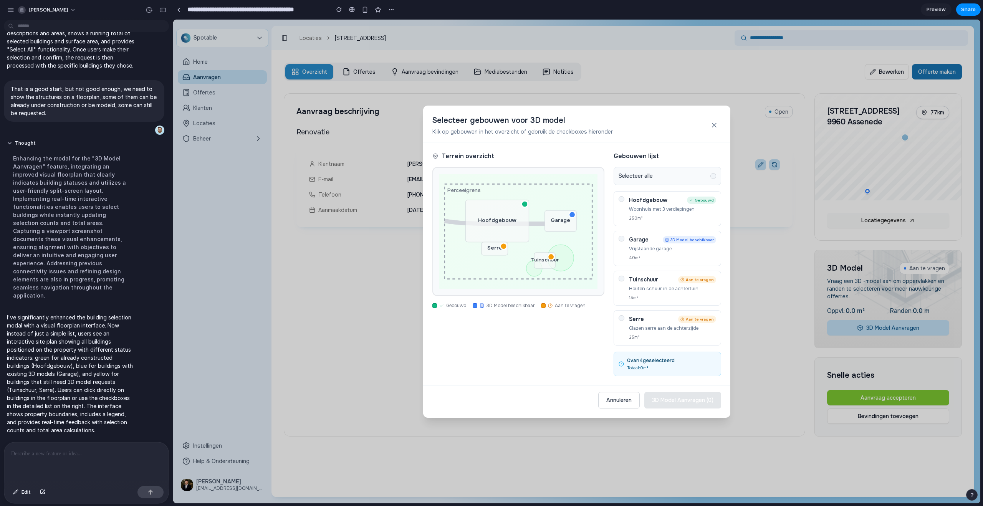
click at [722, 114] on div "Selecteer gebouwen voor 3D model Klik op gebouwen in het overzicht of gebruik d…" at bounding box center [576, 124] width 307 height 37
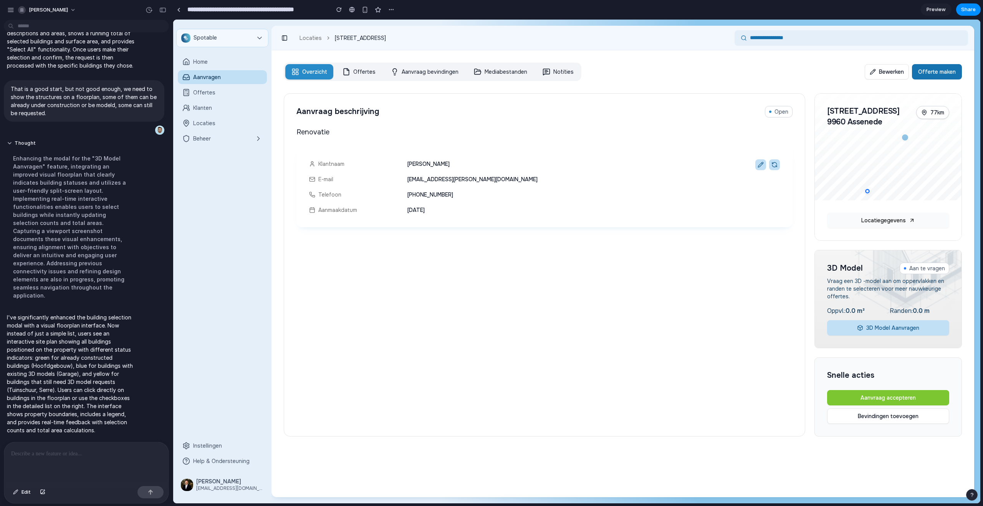
click at [893, 78] on button "Bewerken" at bounding box center [887, 71] width 44 height 15
click at [895, 74] on button "Bewerken" at bounding box center [887, 71] width 44 height 15
click at [359, 75] on div "Offertes" at bounding box center [359, 72] width 33 height 8
click at [424, 75] on div "Aanvraag bevindingen" at bounding box center [425, 72] width 68 height 8
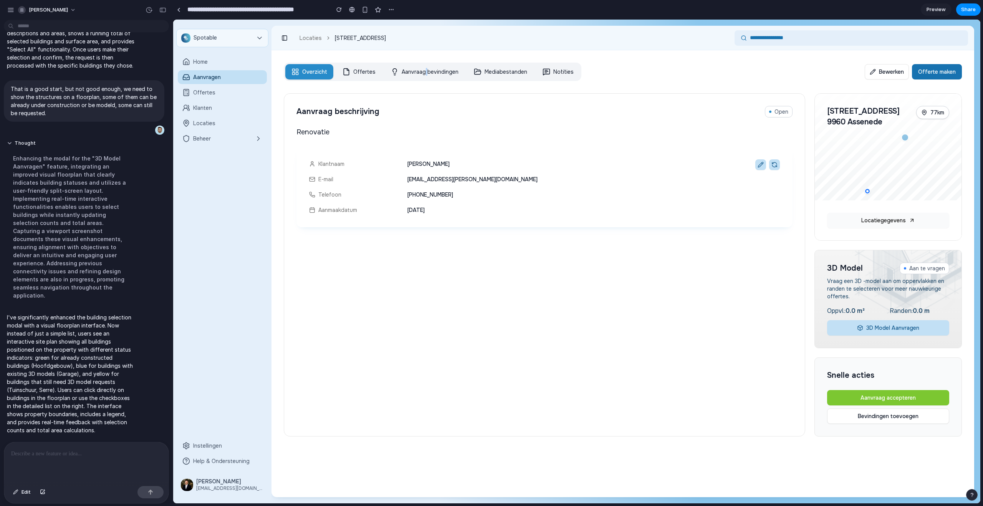
click at [424, 75] on div "Aanvraag bevindingen" at bounding box center [425, 72] width 68 height 8
click at [366, 77] on link "Offertes" at bounding box center [359, 71] width 45 height 15
drag, startPoint x: 427, startPoint y: 75, endPoint x: 342, endPoint y: 81, distance: 85.5
click at [427, 75] on div "Aanvraag bevindingen" at bounding box center [425, 72] width 68 height 8
drag, startPoint x: 342, startPoint y: 81, endPoint x: 464, endPoint y: 80, distance: 122.2
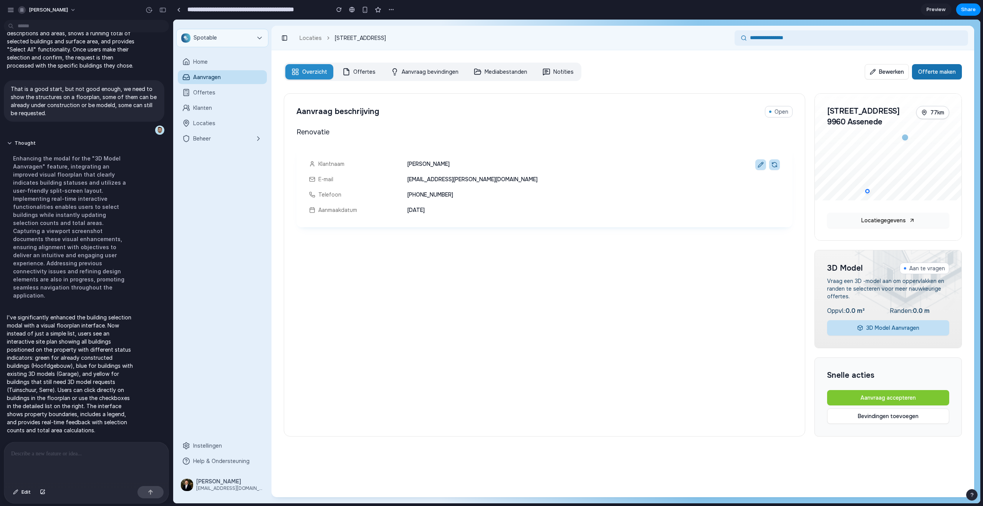
click at [345, 81] on div "Overzicht Overzicht Offertes Aanvraag bevindingen Mediabestanden Notities Bewer…" at bounding box center [623, 249] width 703 height 399
click at [464, 80] on div "Overzicht Offertes Aanvraag bevindingen Mediabestanden Notities" at bounding box center [433, 72] width 298 height 18
drag, startPoint x: 491, startPoint y: 79, endPoint x: 491, endPoint y: 74, distance: 5.4
click at [491, 74] on link "Mediabestanden" at bounding box center [501, 71] width 66 height 15
click at [488, 187] on div "Klantnaam Jan De Smet E-mail jan@desmet.be Telefoon +32494578174 Aanmaakdatum 2…" at bounding box center [544, 187] width 483 height 68
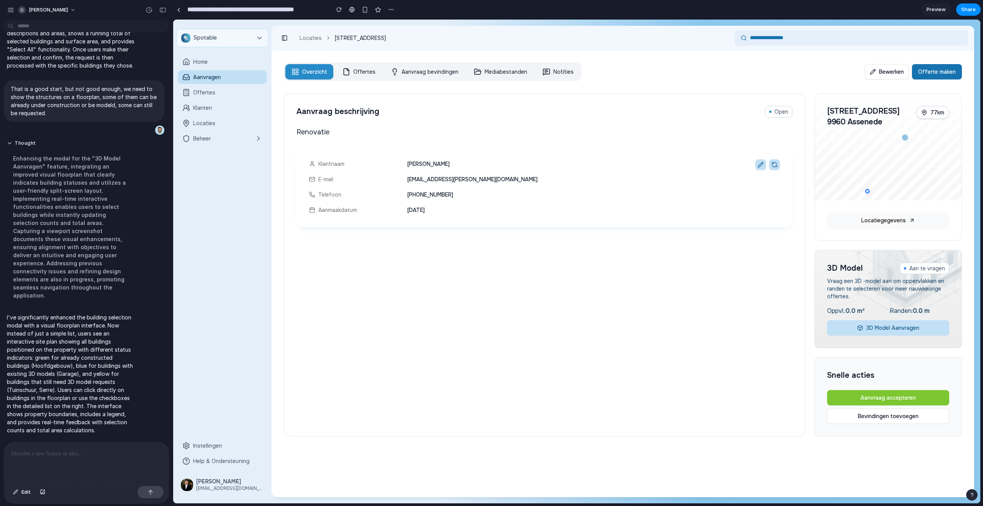
drag, startPoint x: 488, startPoint y: 228, endPoint x: 433, endPoint y: 190, distance: 66.7
click at [350, 154] on div "Renovatie Klantnaam Jan De Smet E-mail jan@desmet.be Telefoon +32494578174 Aanm…" at bounding box center [545, 275] width 496 height 297
click at [519, 209] on div "Aanmaakdatum 24 september 2025" at bounding box center [544, 210] width 471 height 9
click at [882, 328] on button "3D Model Aanvragen" at bounding box center [889, 327] width 122 height 15
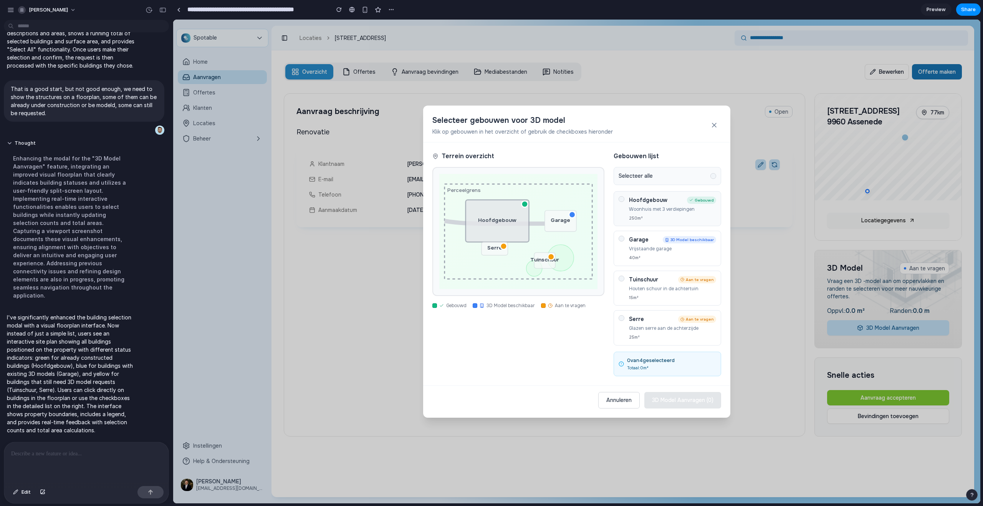
click at [676, 197] on h4 "Hoofdgebouw" at bounding box center [657, 200] width 56 height 8
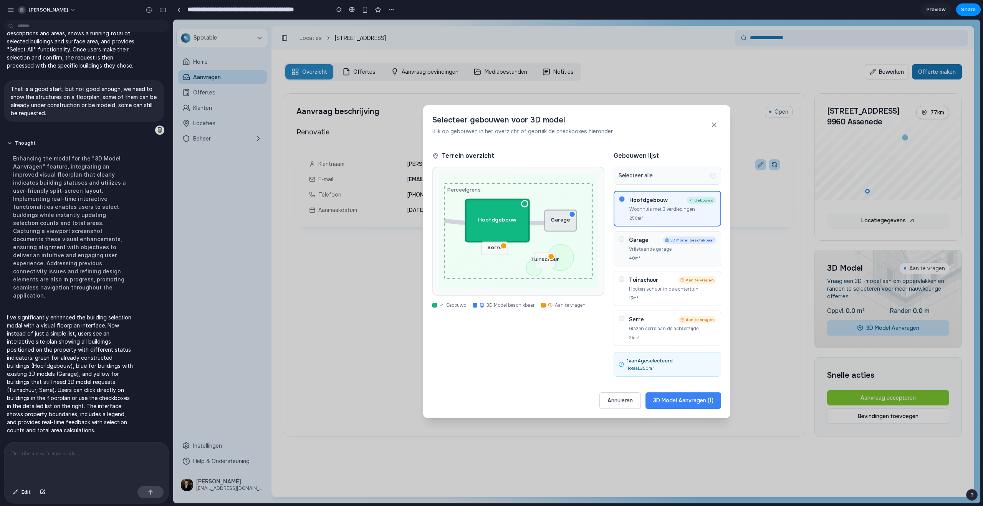
click at [667, 251] on p "Vrijstaande garage" at bounding box center [672, 249] width 87 height 7
click at [674, 288] on p "Houten schuur in de achtertuin" at bounding box center [672, 289] width 87 height 7
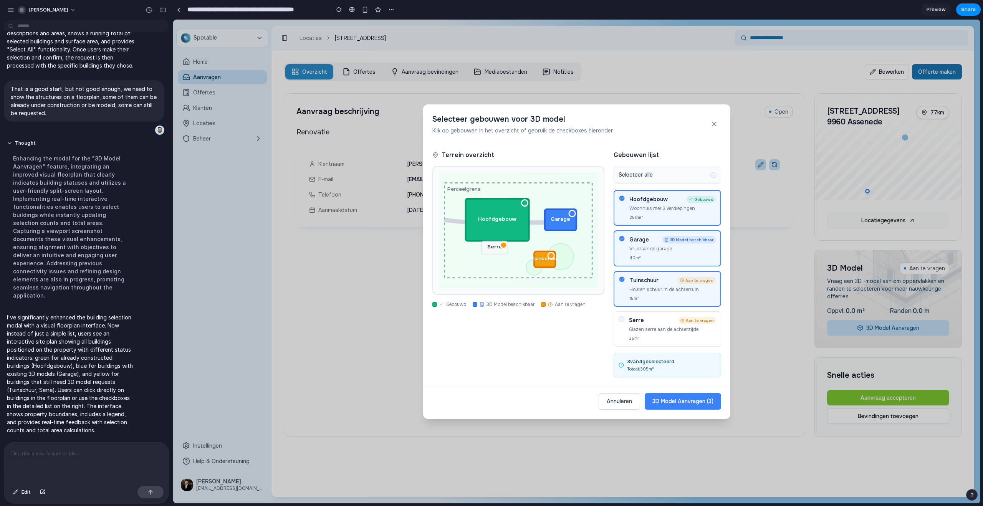
click at [670, 323] on h4 "Serre" at bounding box center [652, 321] width 47 height 8
click at [676, 398] on button "3D Model Aanvragen ( 4 )" at bounding box center [682, 402] width 77 height 17
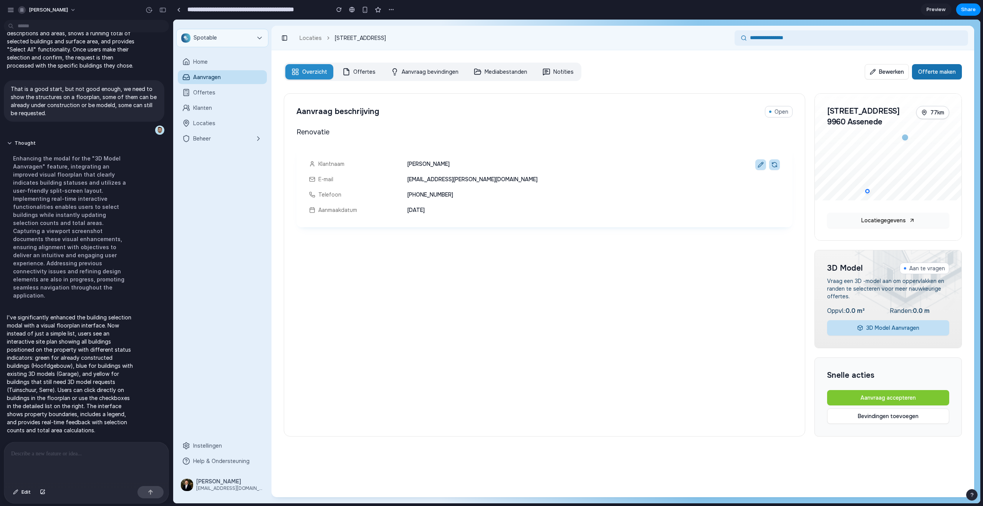
click at [876, 324] on button "3D Model Aanvragen" at bounding box center [889, 327] width 122 height 15
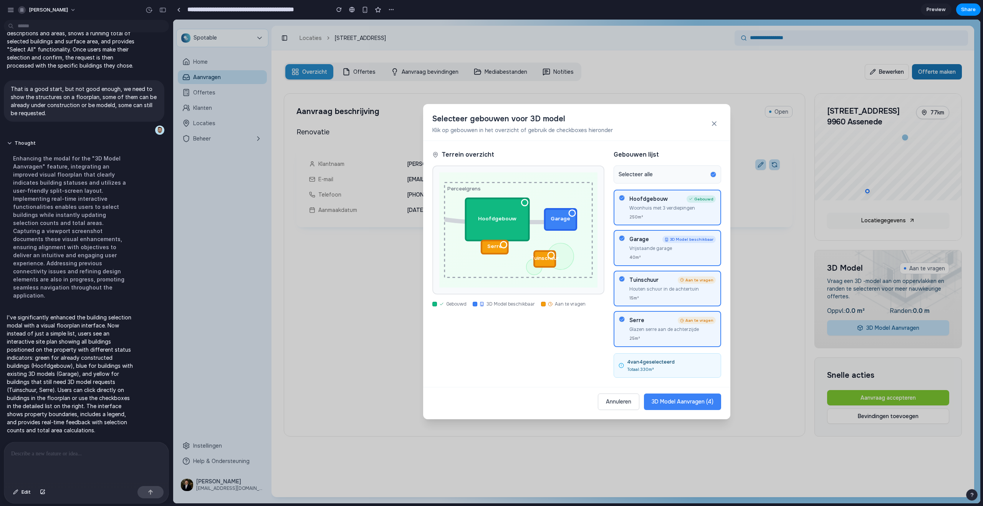
click at [670, 217] on div "250 m²" at bounding box center [673, 217] width 86 height 7
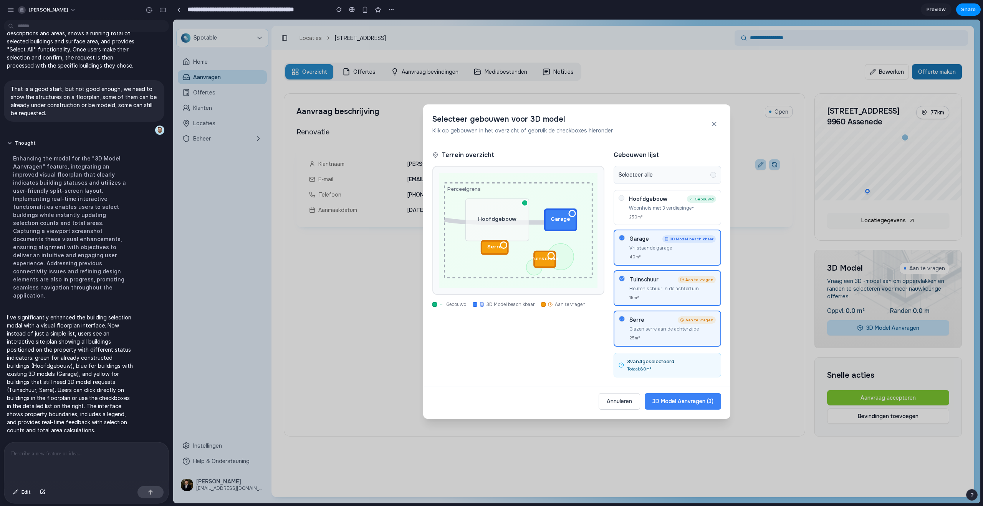
click at [668, 254] on div "40 m²" at bounding box center [673, 257] width 86 height 7
click at [667, 274] on div "Tuinschuur Aan te vragen Houten schuur in de achtertuin 15 m²" at bounding box center [668, 288] width 108 height 36
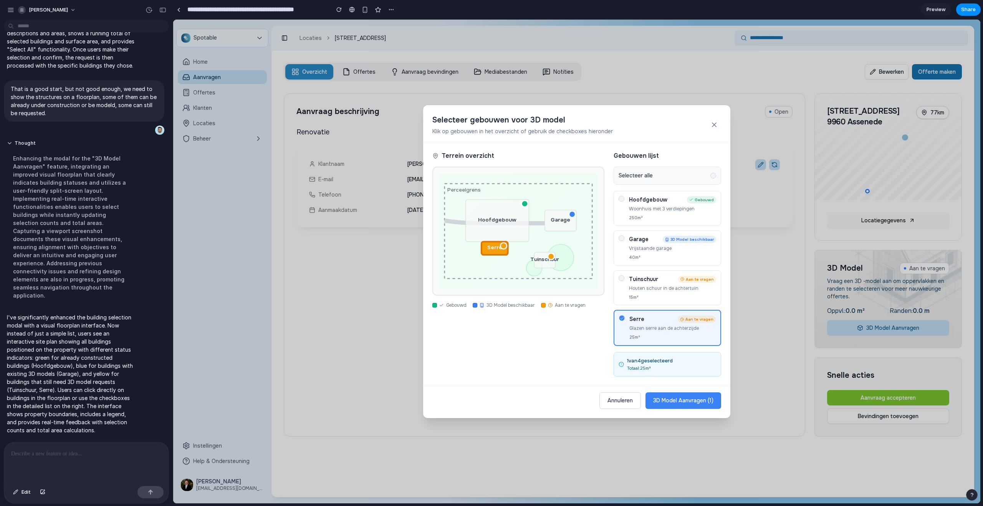
click at [669, 320] on h4 "Serre" at bounding box center [653, 319] width 46 height 8
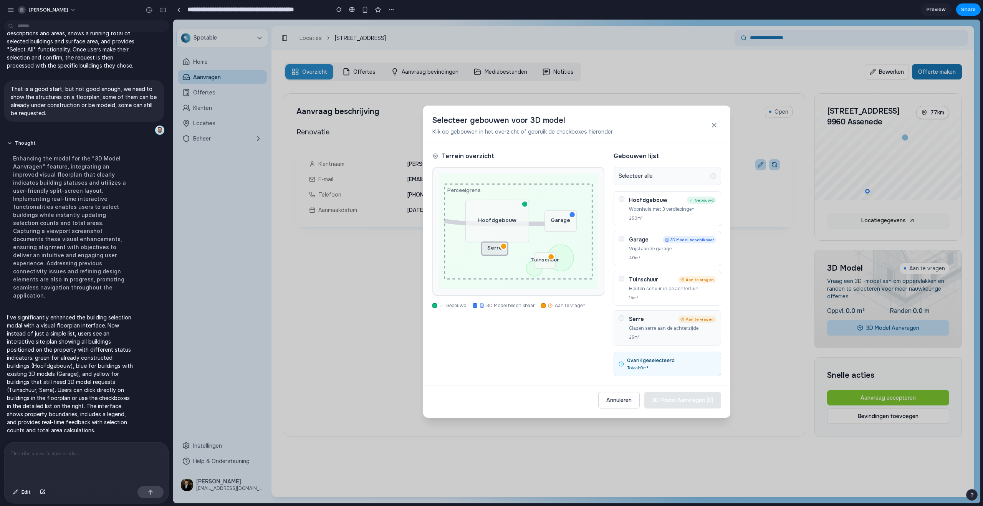
click at [658, 337] on div "25 m²" at bounding box center [672, 337] width 87 height 7
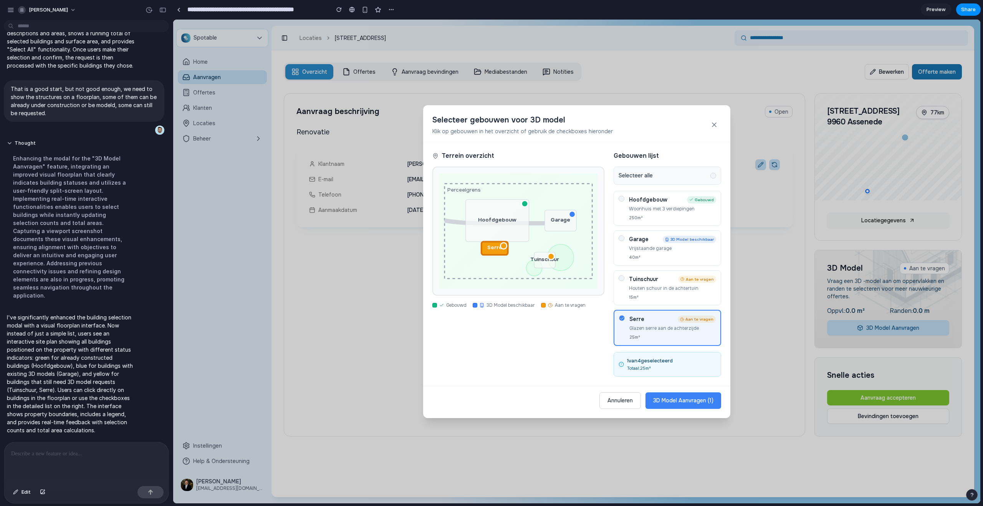
click at [664, 325] on p "Glazen serre aan de achterzijde" at bounding box center [673, 328] width 86 height 7
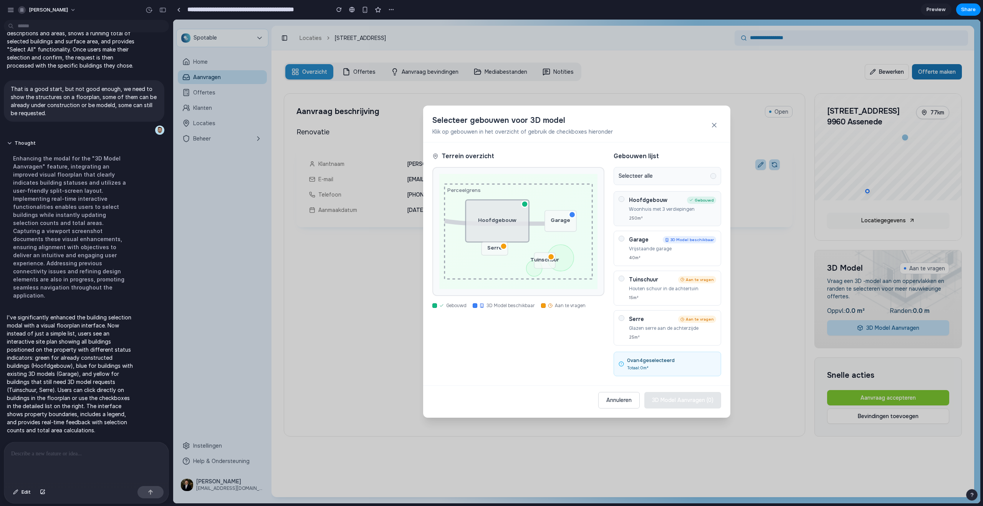
click at [644, 206] on p "Woonhuis met 3 verdiepingen" at bounding box center [672, 209] width 87 height 7
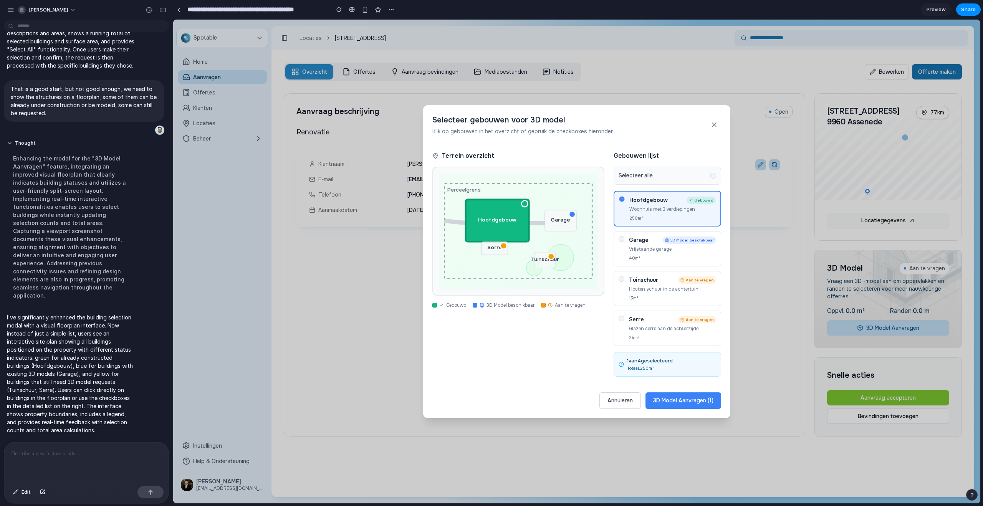
click at [664, 178] on div "Selecteer alle" at bounding box center [668, 176] width 108 height 18
click at [715, 174] on div at bounding box center [714, 176] width 6 height 6
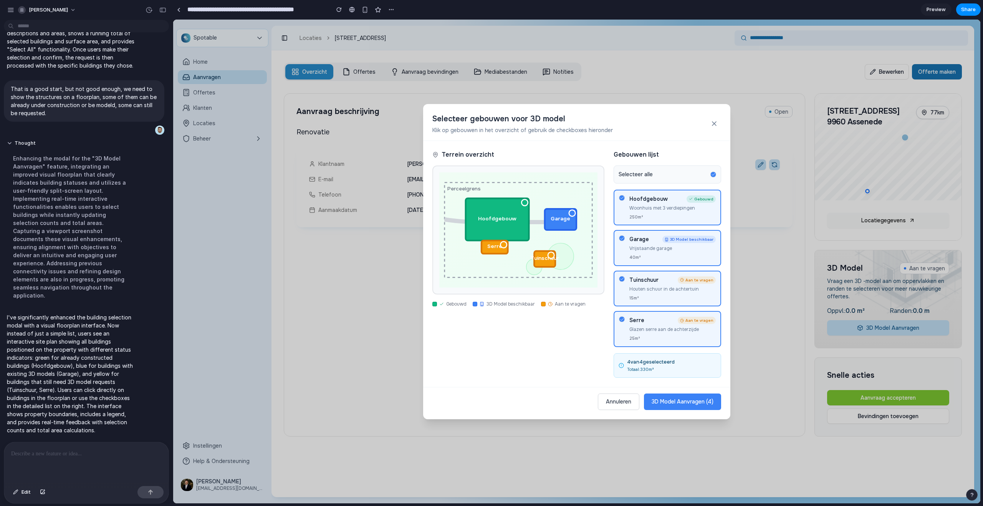
click at [714, 174] on icon at bounding box center [713, 174] width 3 height 2
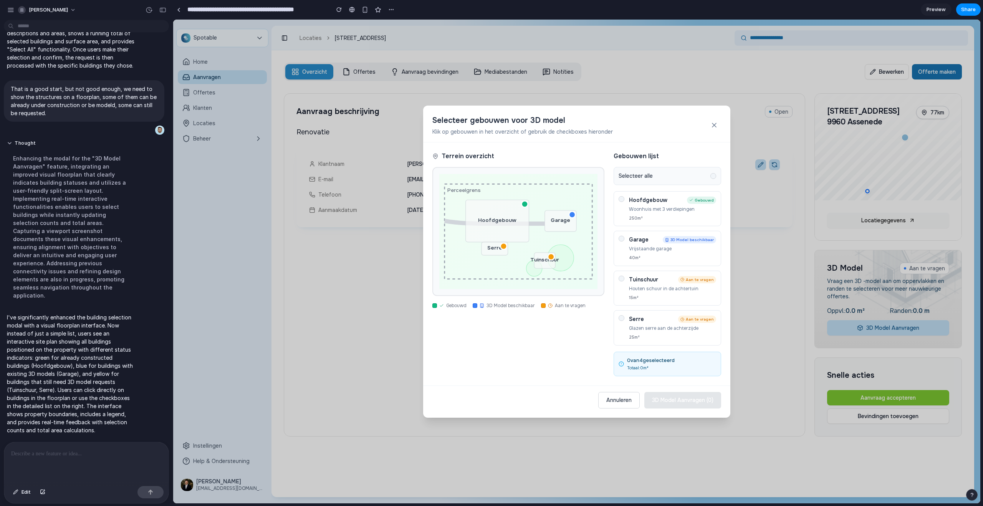
click at [714, 174] on div at bounding box center [714, 176] width 6 height 6
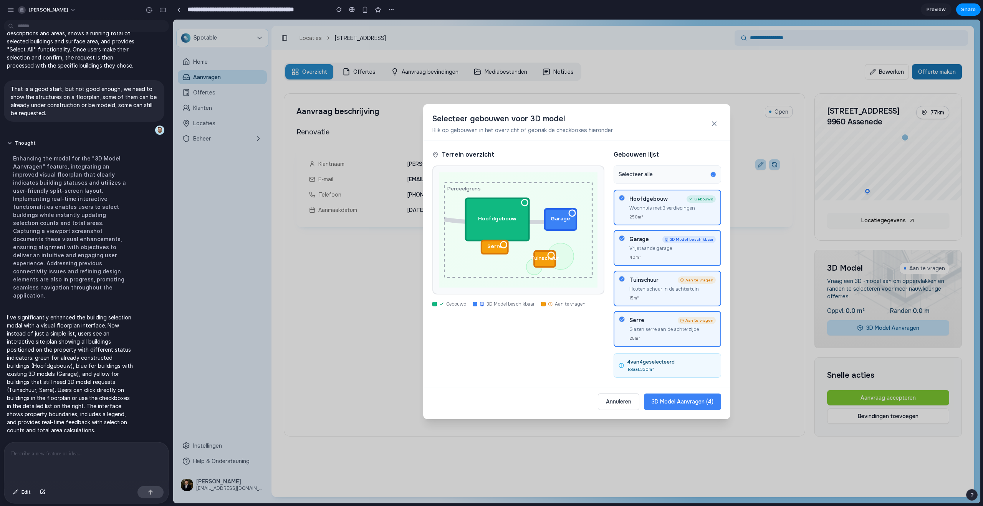
click at [714, 174] on icon at bounding box center [713, 174] width 3 height 2
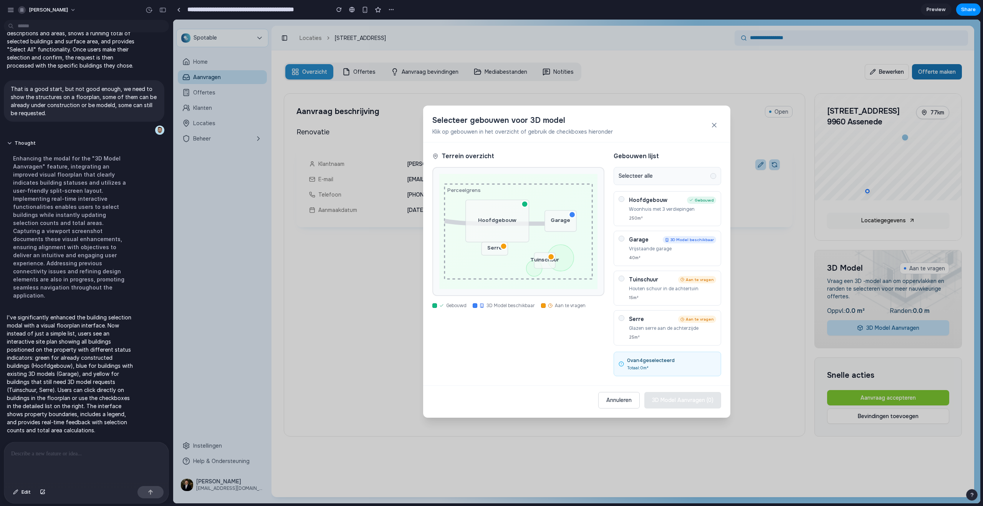
click at [714, 174] on div at bounding box center [714, 176] width 6 height 6
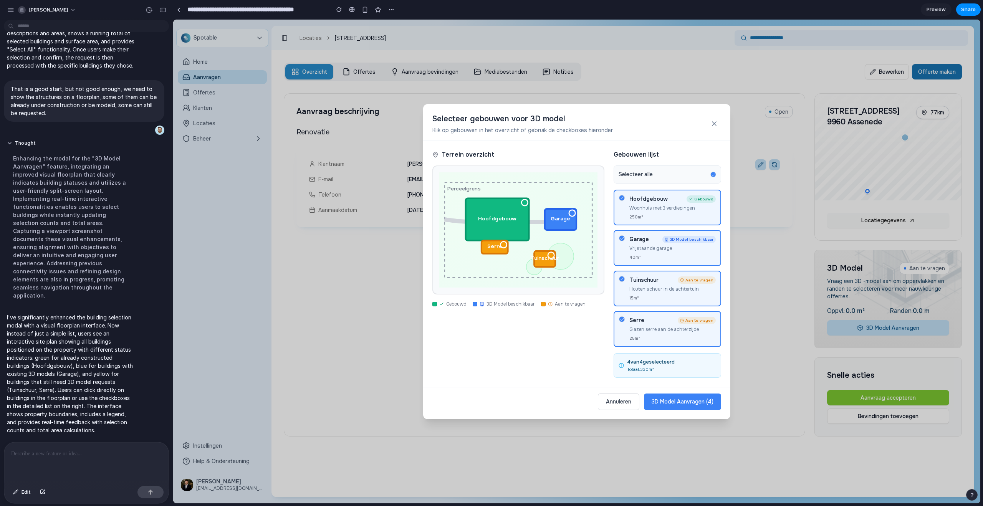
click at [714, 174] on icon at bounding box center [713, 174] width 3 height 2
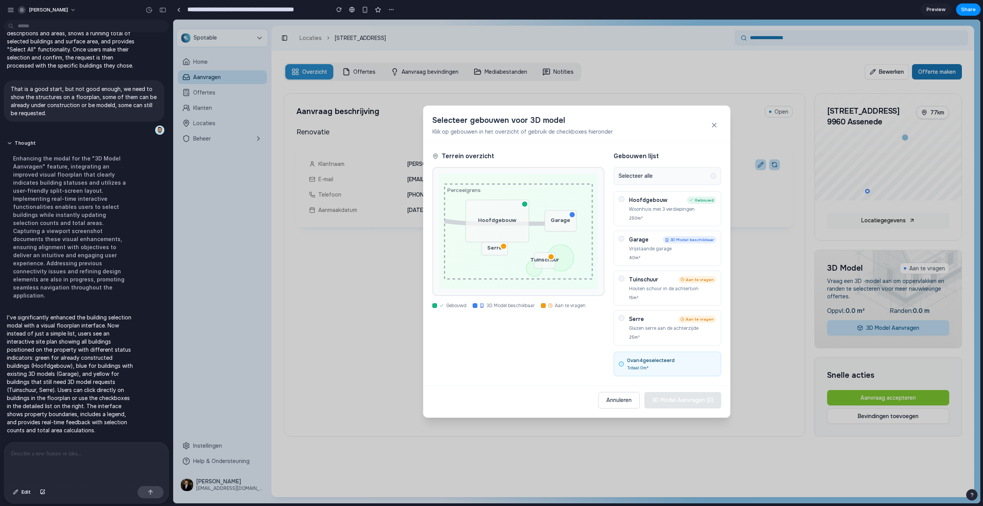
click at [714, 174] on div at bounding box center [713, 175] width 5 height 5
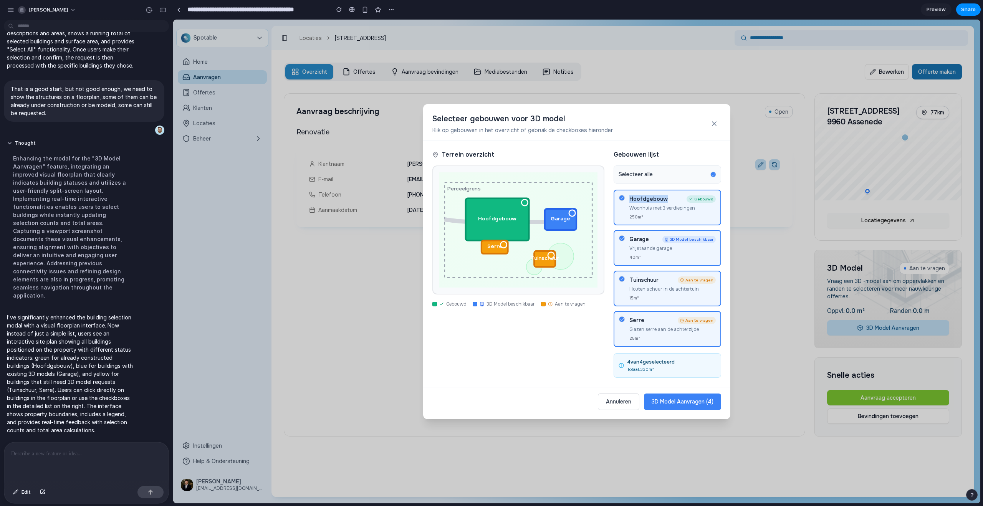
click at [714, 174] on icon at bounding box center [713, 174] width 3 height 2
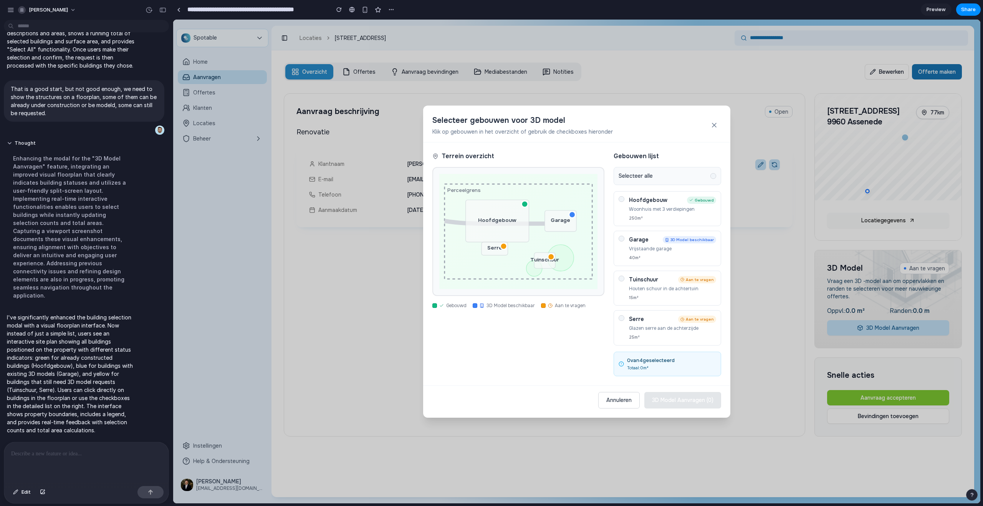
click at [722, 128] on div "Selecteer gebouwen voor 3D model Klik op gebouwen in het overzicht of gebruik d…" at bounding box center [576, 124] width 307 height 37
click at [711, 127] on icon at bounding box center [715, 125] width 8 height 8
